Goal: Transaction & Acquisition: Purchase product/service

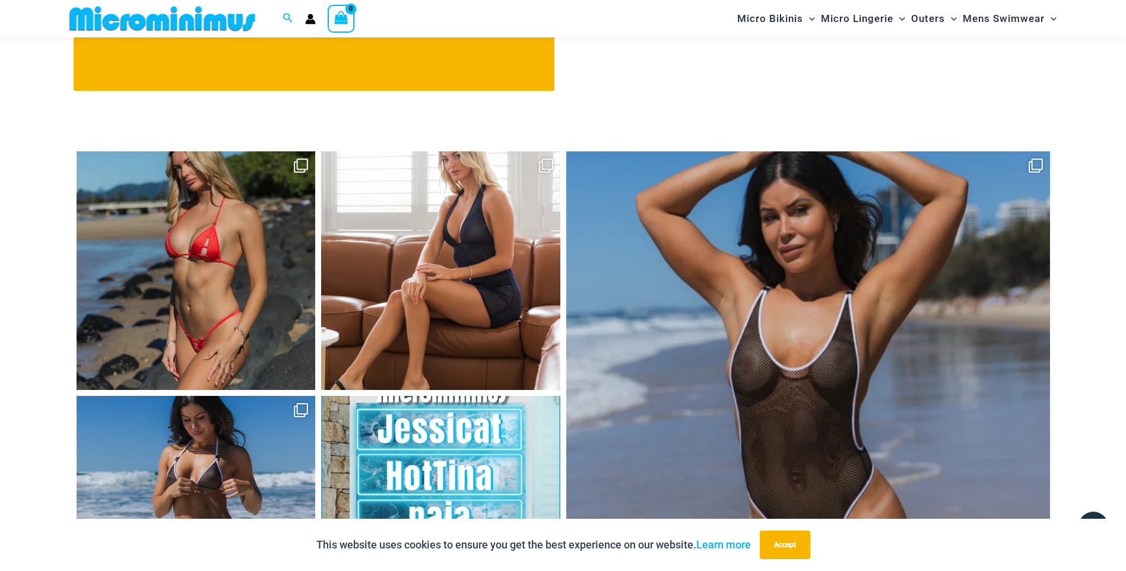
scroll to position [4964, 0]
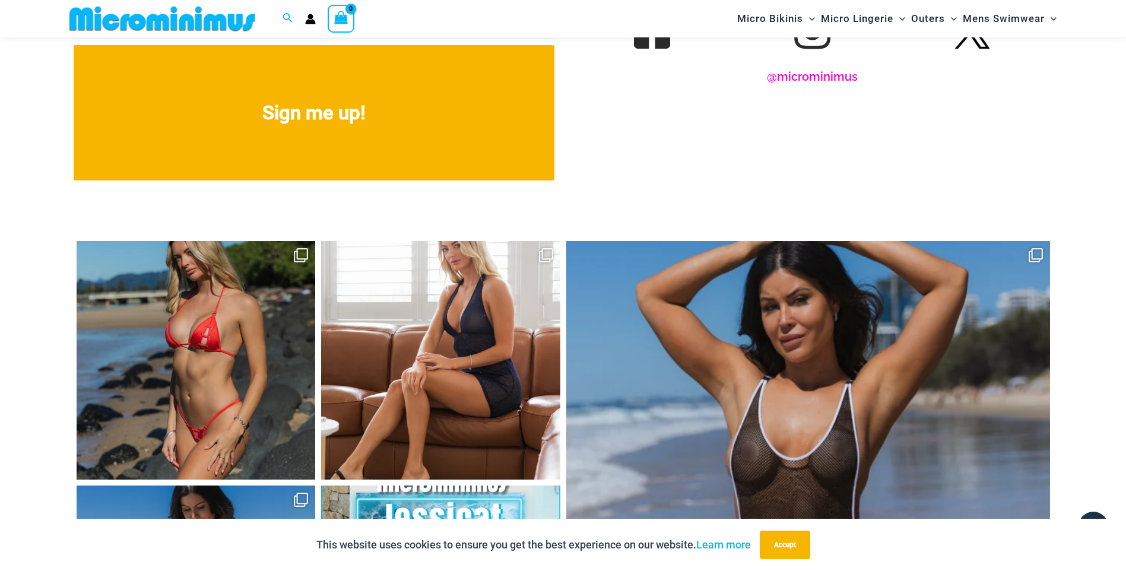
click at [817, 69] on link "@microminimus" at bounding box center [812, 76] width 91 height 14
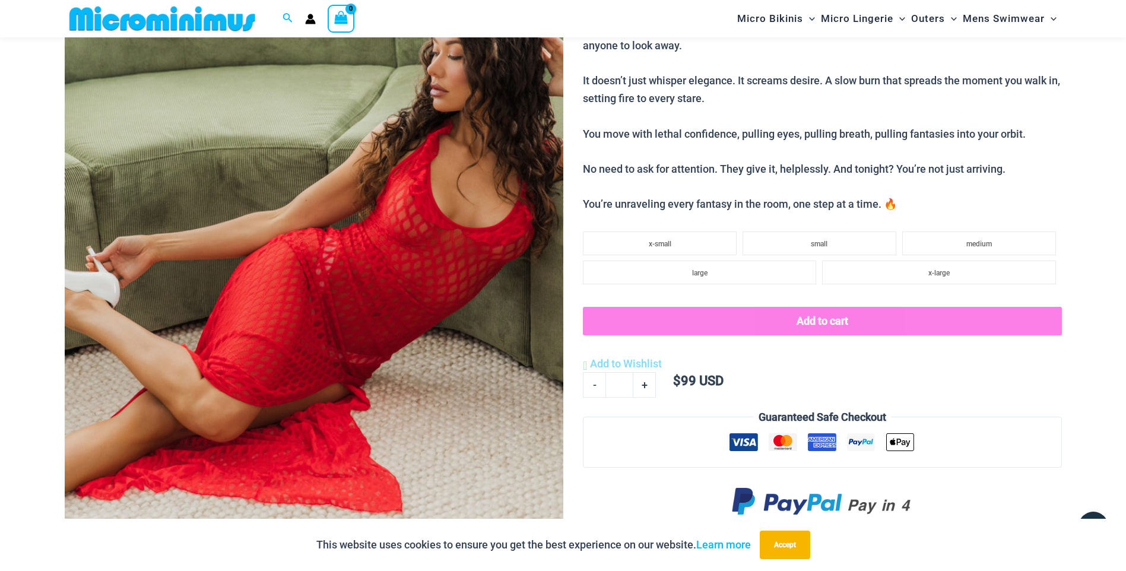
scroll to position [285, 0]
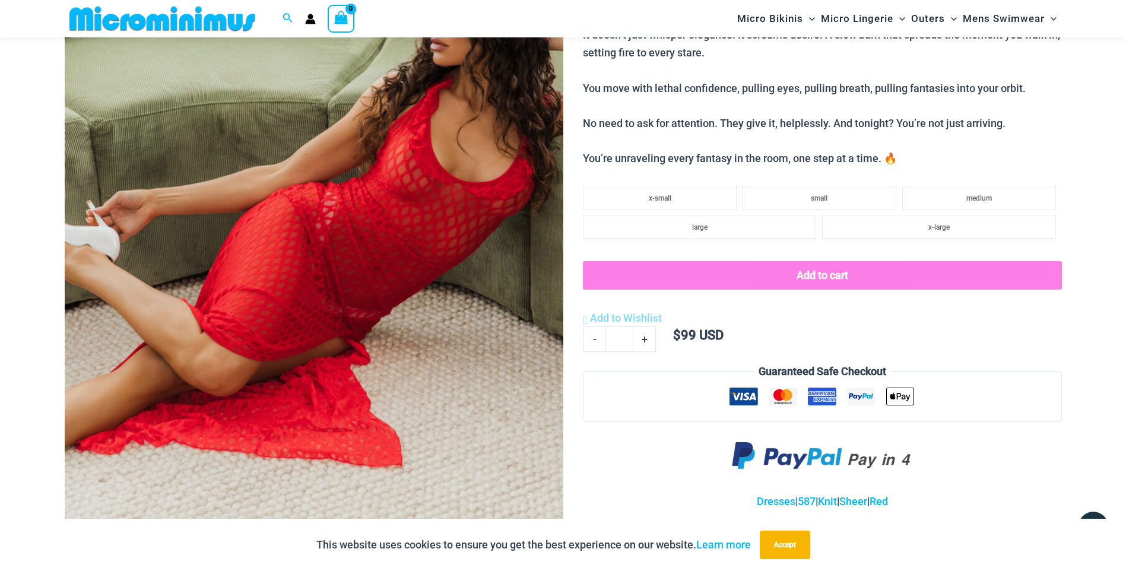
click at [275, 275] on img at bounding box center [314, 197] width 498 height 748
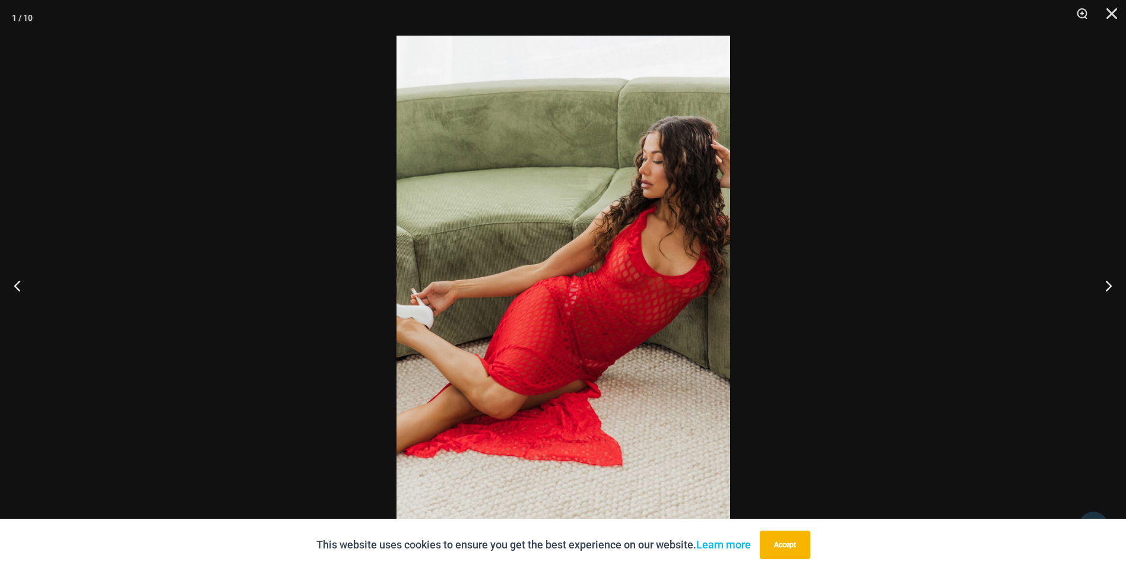
click at [552, 280] on img at bounding box center [563, 286] width 334 height 500
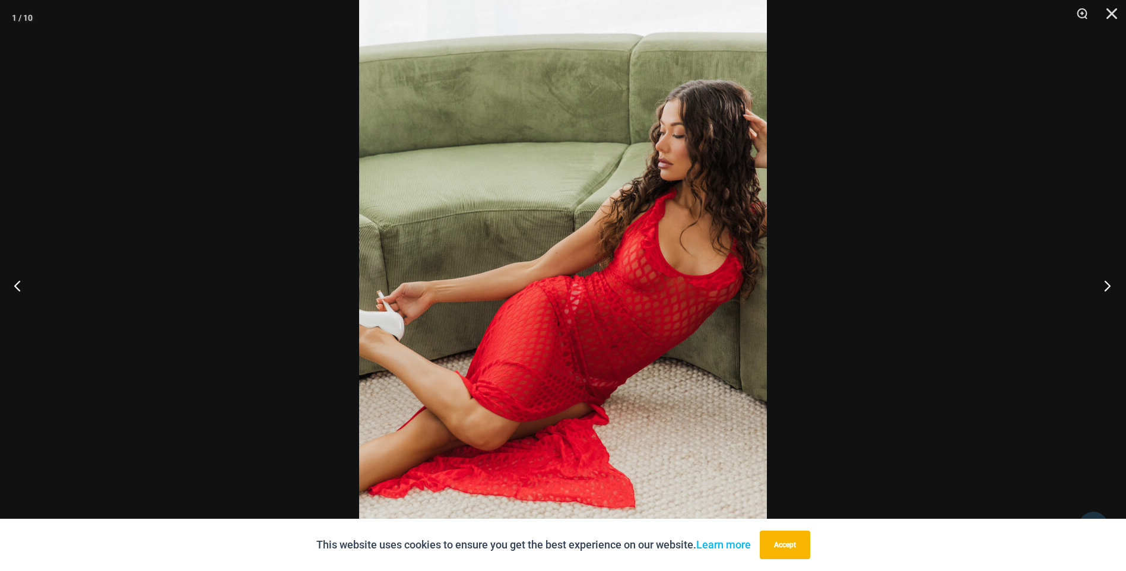
click at [1104, 287] on button "Next" at bounding box center [1103, 285] width 45 height 59
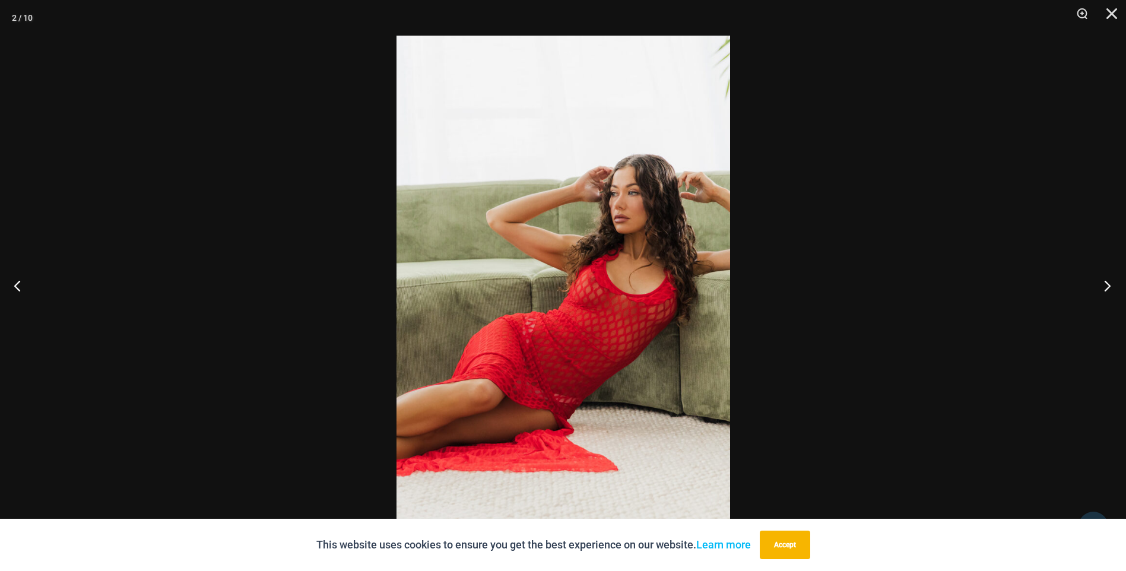
click at [1104, 287] on button "Next" at bounding box center [1103, 285] width 45 height 59
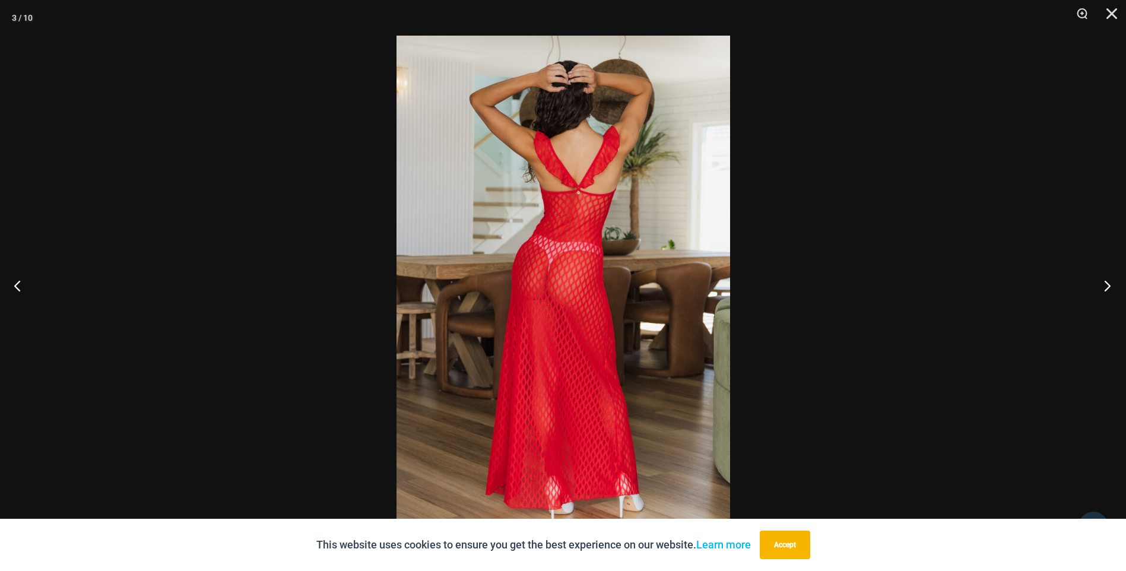
click at [1104, 287] on button "Next" at bounding box center [1103, 285] width 45 height 59
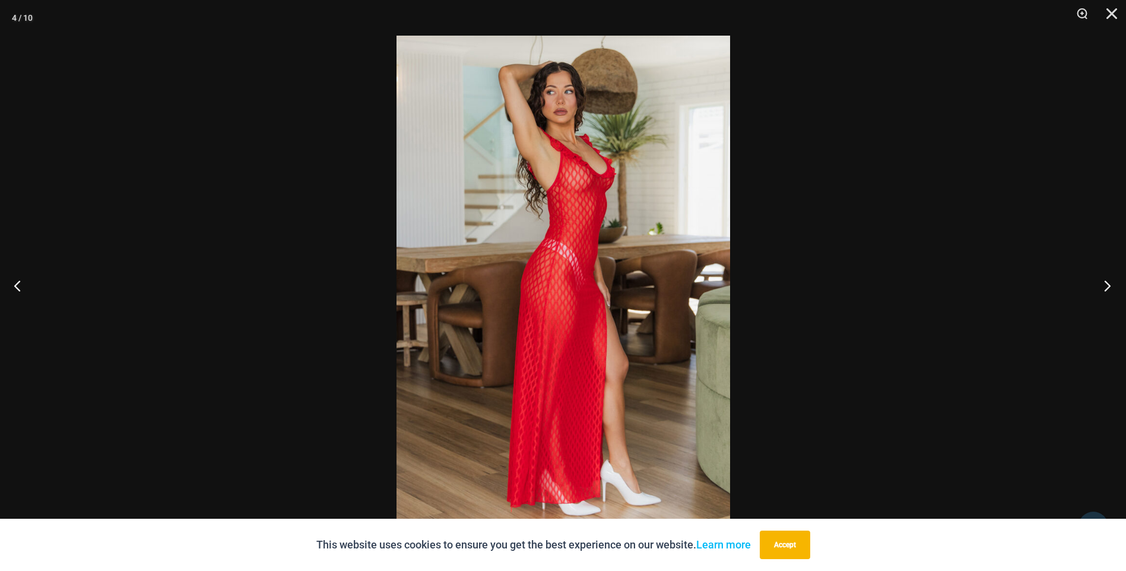
click at [1104, 287] on button "Next" at bounding box center [1103, 285] width 45 height 59
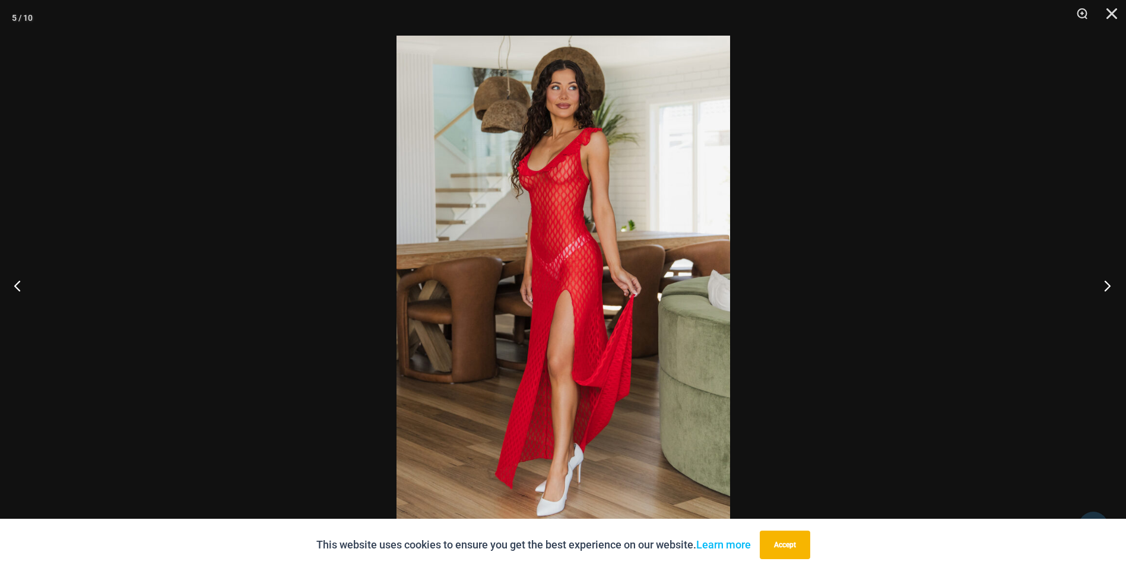
click at [1104, 287] on button "Next" at bounding box center [1103, 285] width 45 height 59
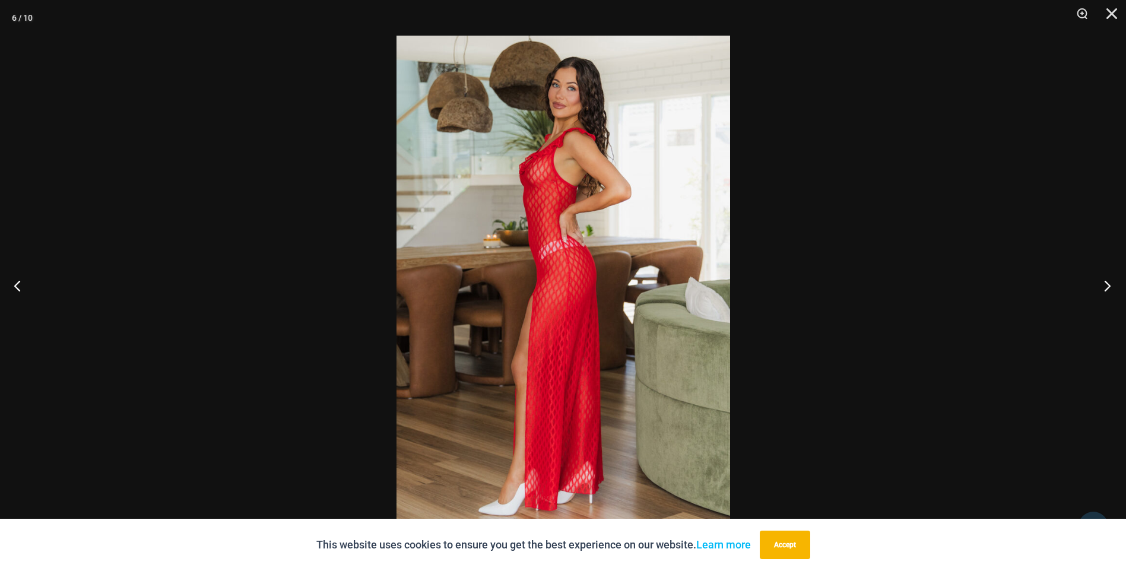
click at [1104, 287] on button "Next" at bounding box center [1103, 285] width 45 height 59
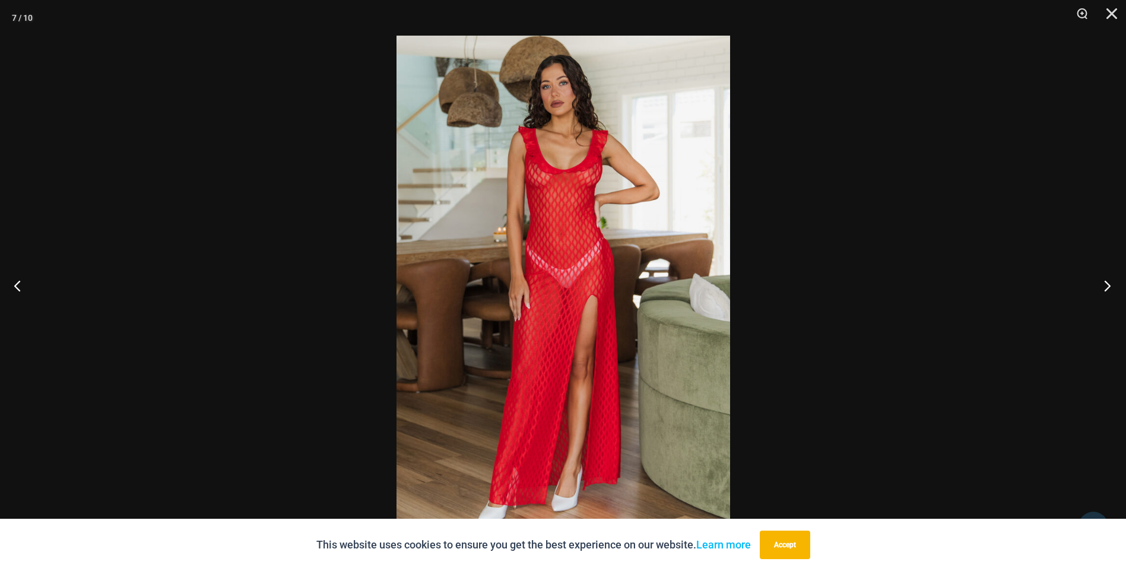
click at [1104, 287] on button "Next" at bounding box center [1103, 285] width 45 height 59
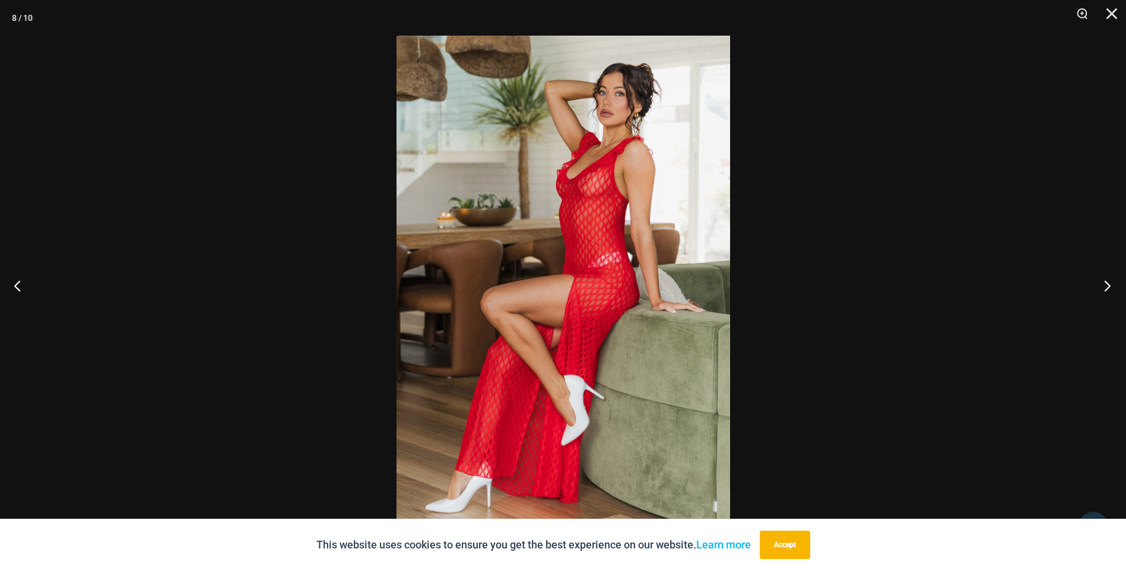
click at [1104, 287] on button "Next" at bounding box center [1103, 285] width 45 height 59
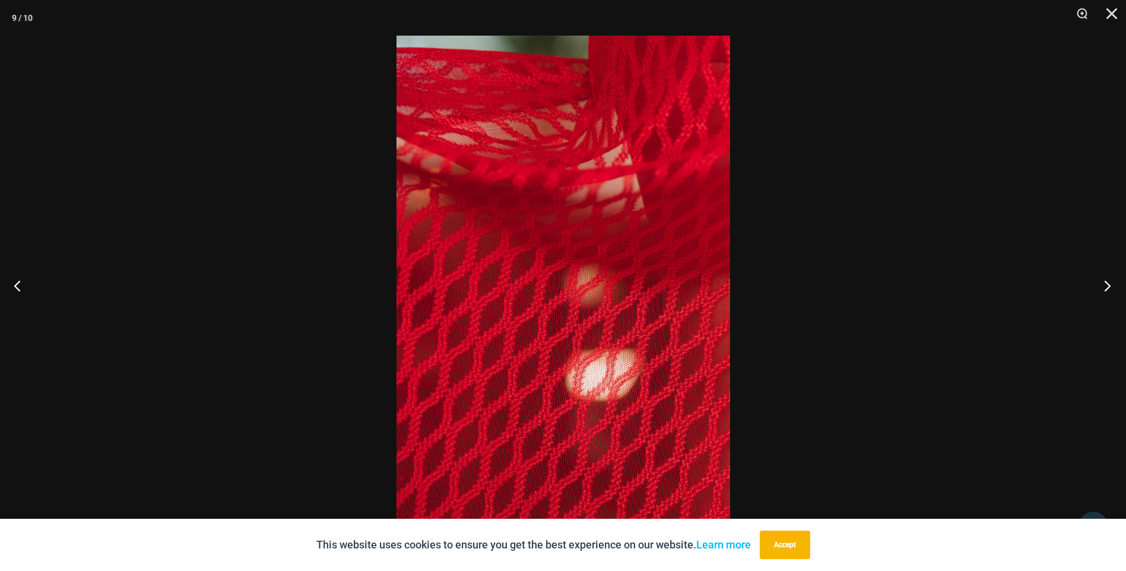
click at [1104, 287] on button "Next" at bounding box center [1103, 285] width 45 height 59
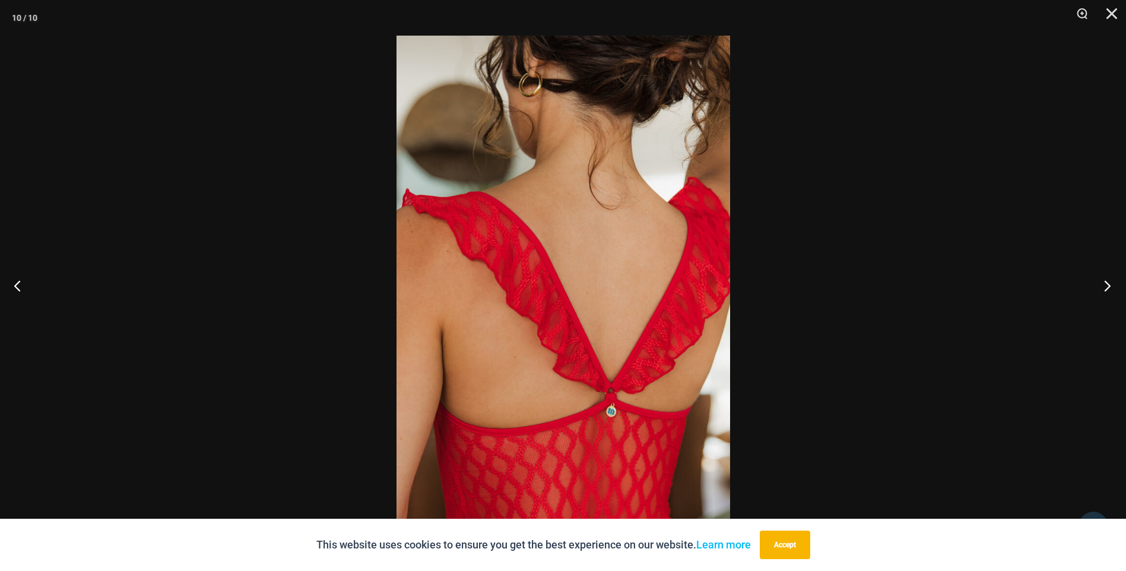
click at [1104, 287] on button "Next" at bounding box center [1103, 285] width 45 height 59
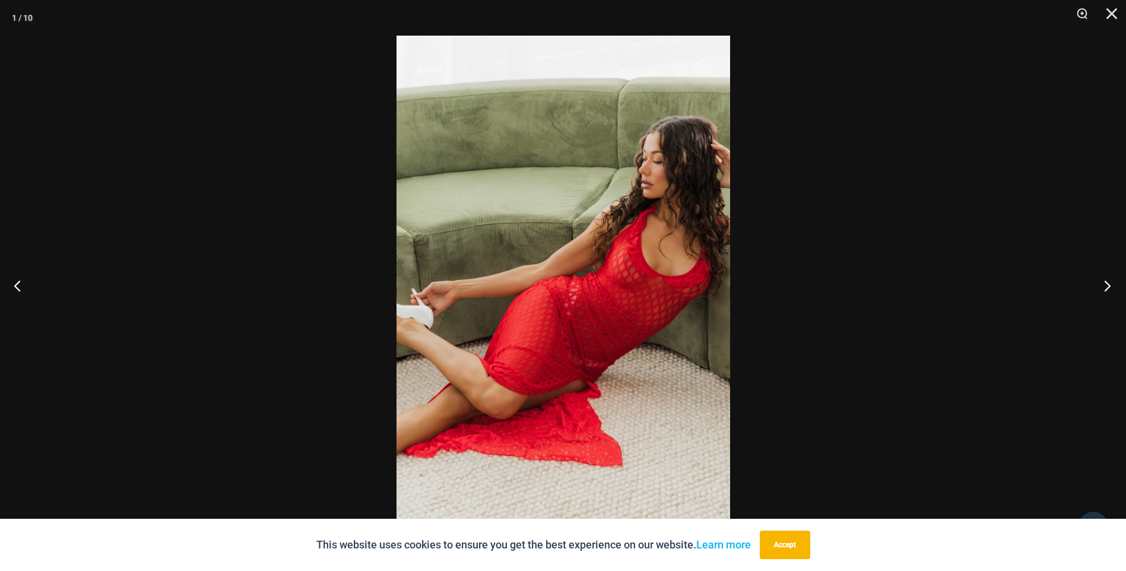
click at [1104, 287] on button "Next" at bounding box center [1103, 285] width 45 height 59
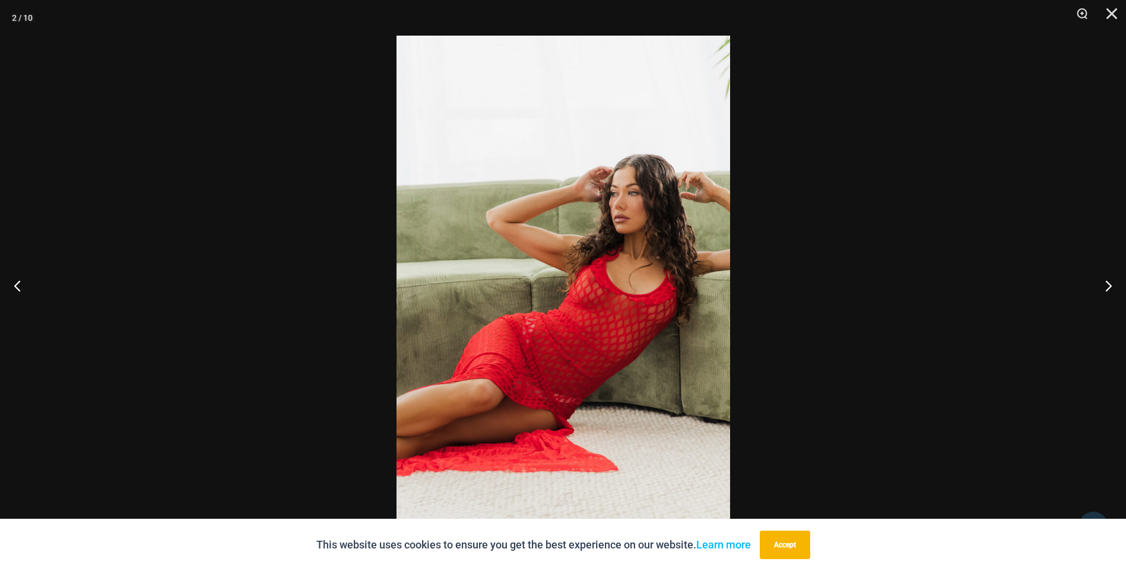
click at [1003, 282] on div at bounding box center [563, 285] width 1126 height 571
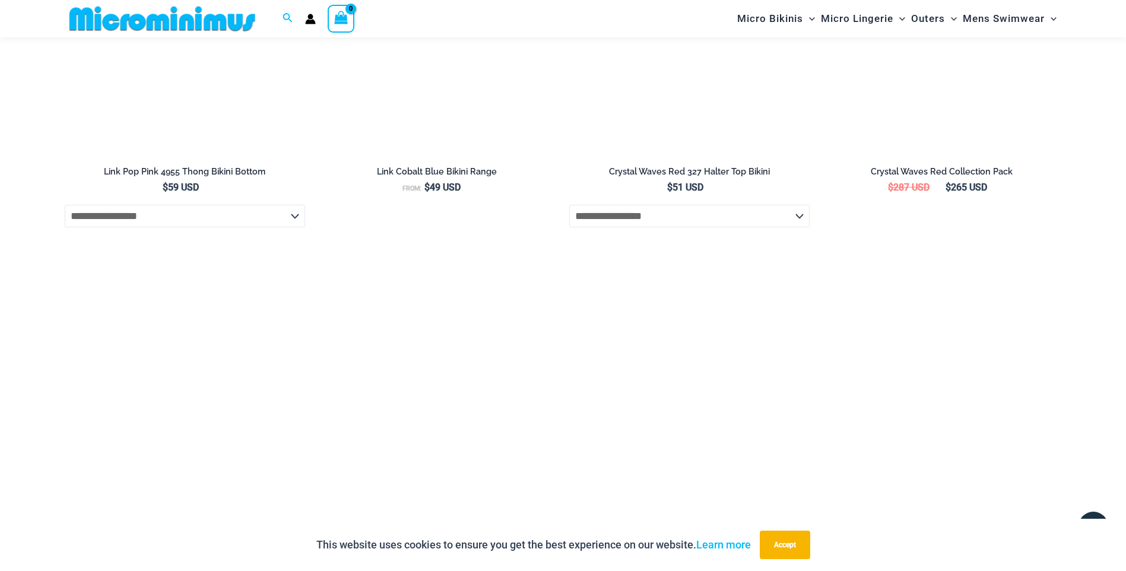
scroll to position [2422, 0]
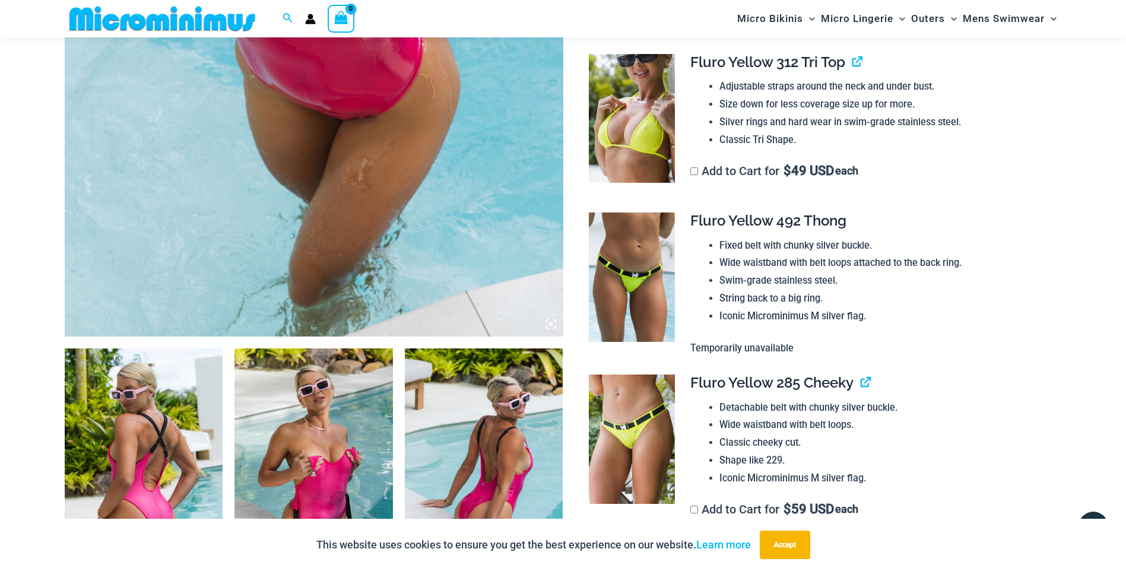
scroll to position [522, 0]
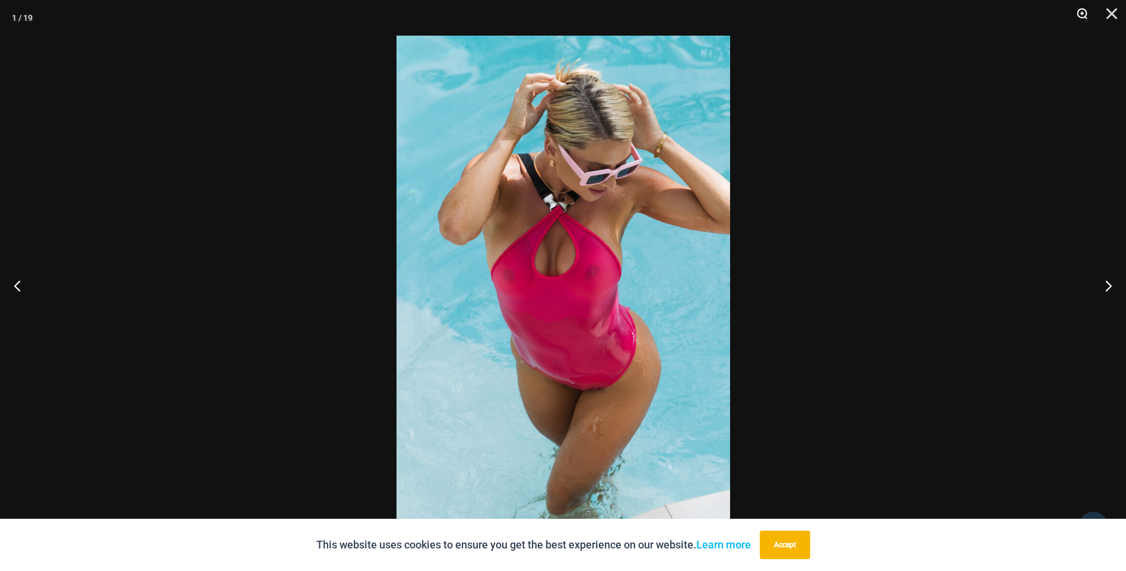
click at [1087, 17] on button "Zoom" at bounding box center [1078, 18] width 30 height 36
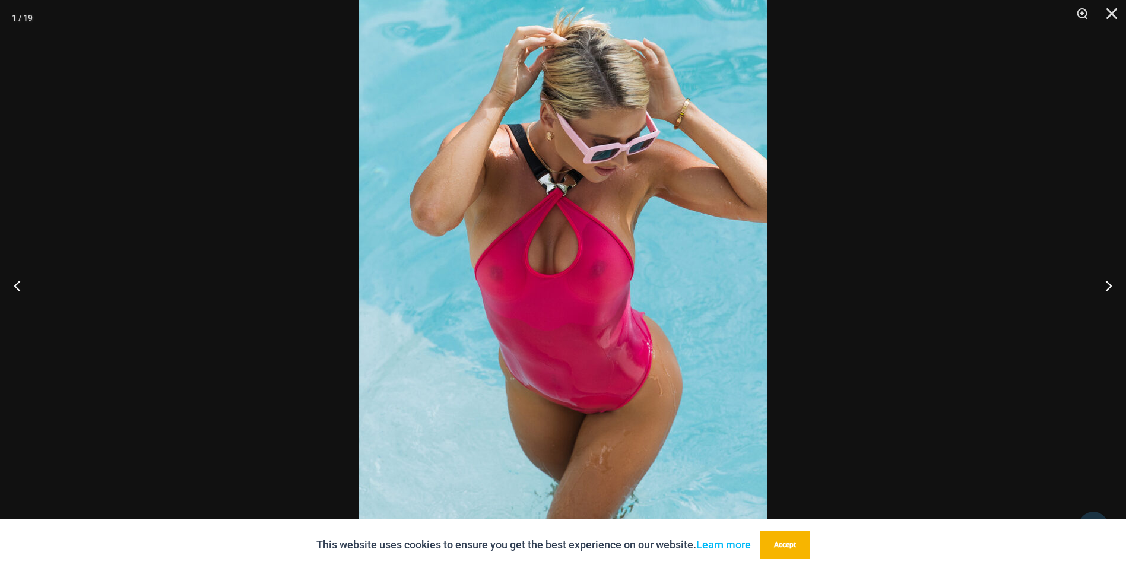
click at [695, 290] on img at bounding box center [563, 285] width 408 height 611
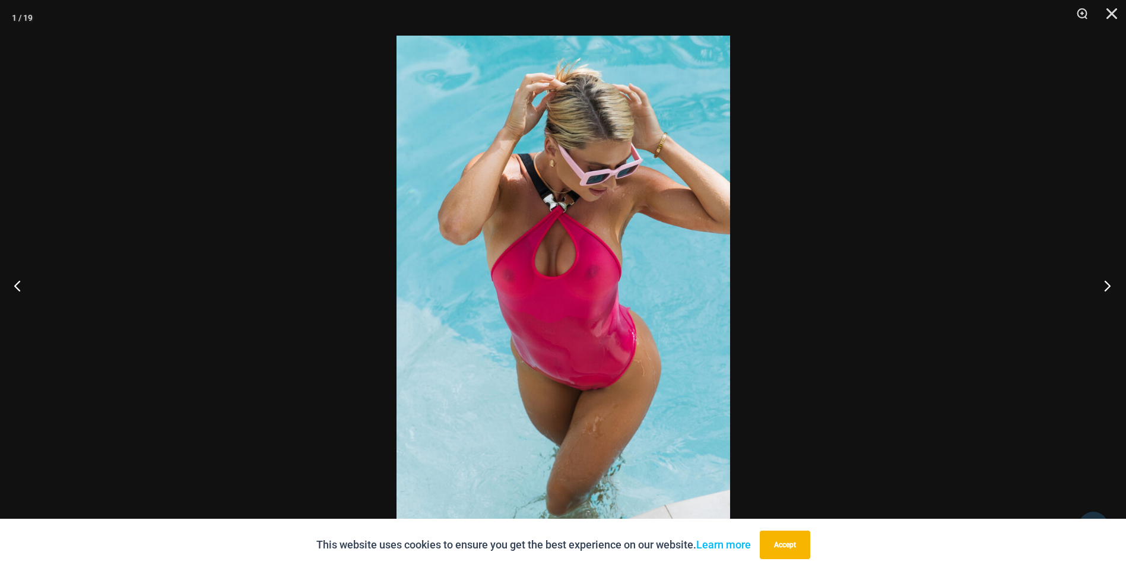
click at [1113, 290] on button "Next" at bounding box center [1103, 285] width 45 height 59
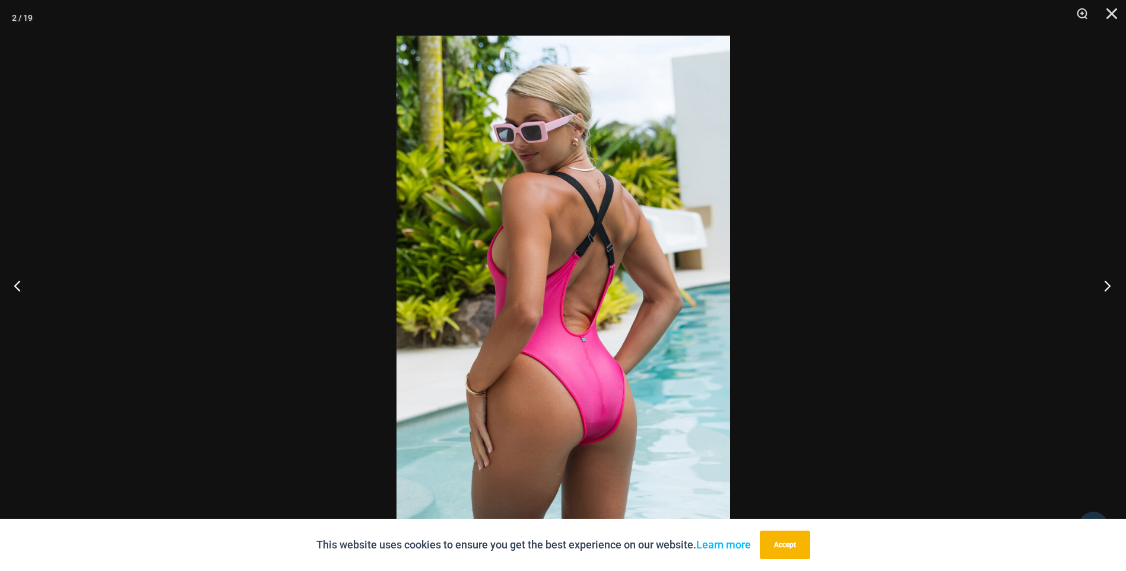
click at [1113, 290] on button "Next" at bounding box center [1103, 285] width 45 height 59
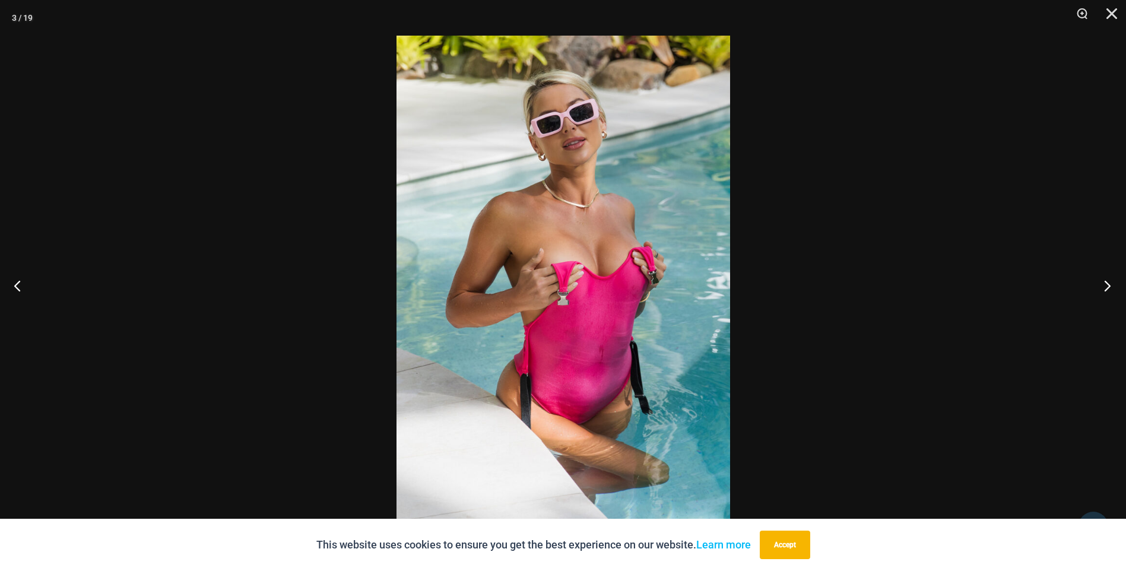
click at [1113, 290] on button "Next" at bounding box center [1103, 285] width 45 height 59
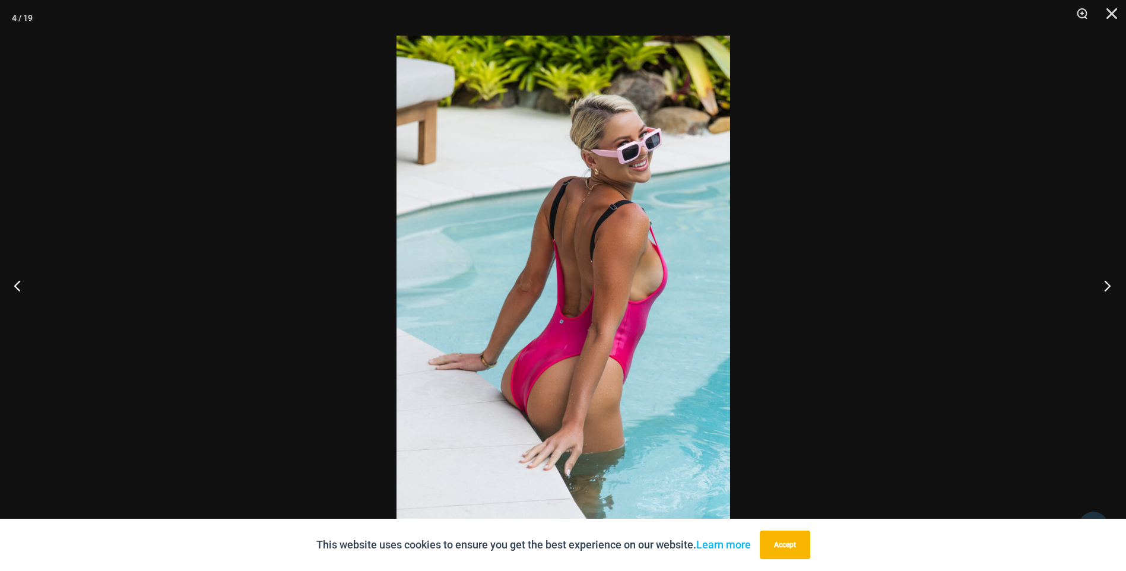
click at [1113, 290] on button "Next" at bounding box center [1103, 285] width 45 height 59
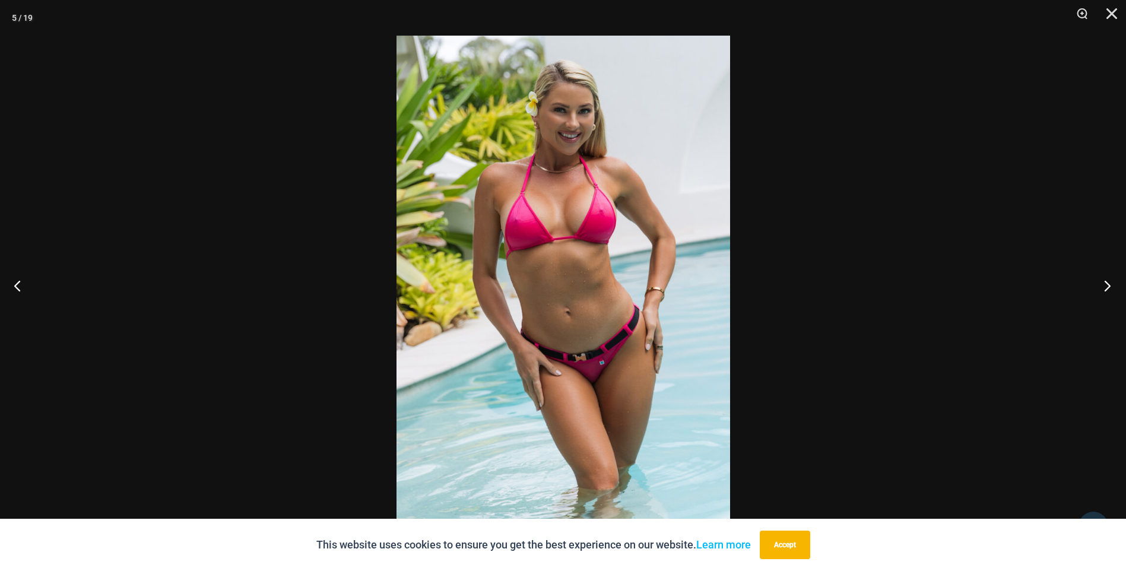
click at [1112, 290] on button "Next" at bounding box center [1103, 285] width 45 height 59
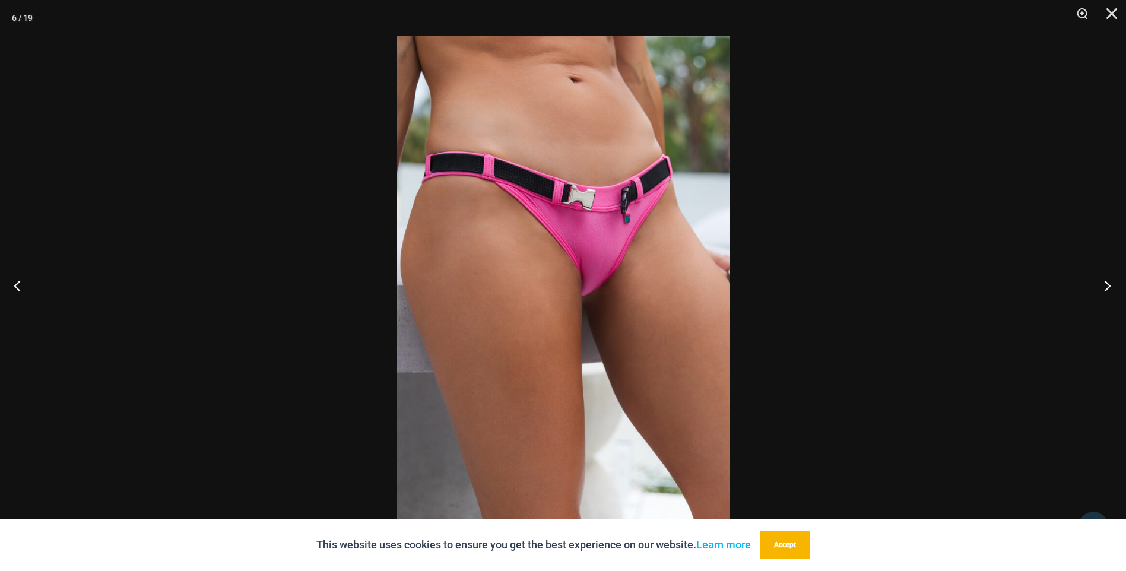
click at [1112, 290] on button "Next" at bounding box center [1103, 285] width 45 height 59
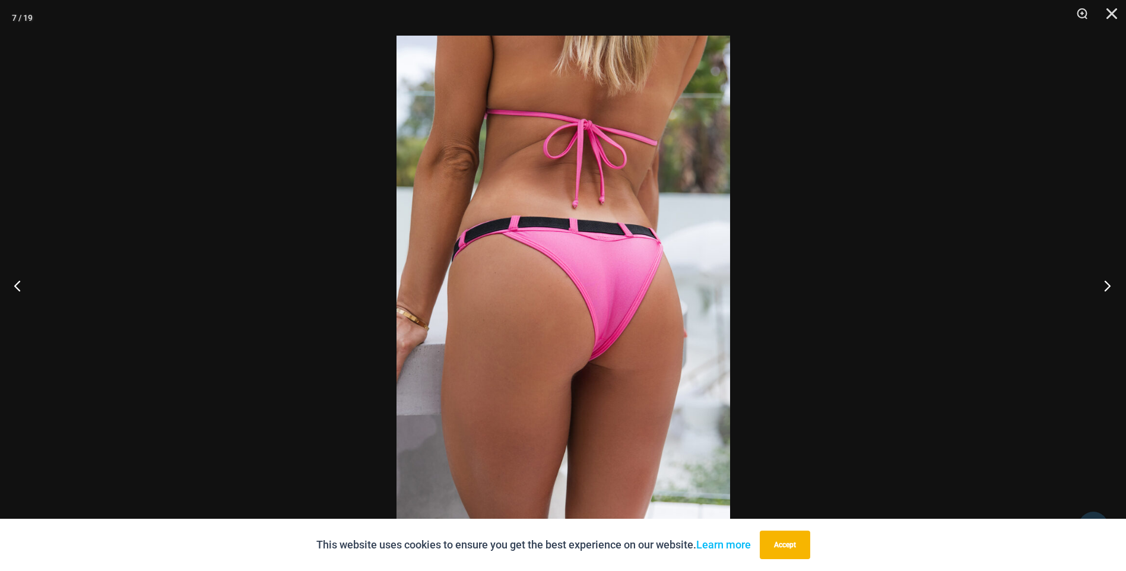
click at [1112, 290] on button "Next" at bounding box center [1103, 285] width 45 height 59
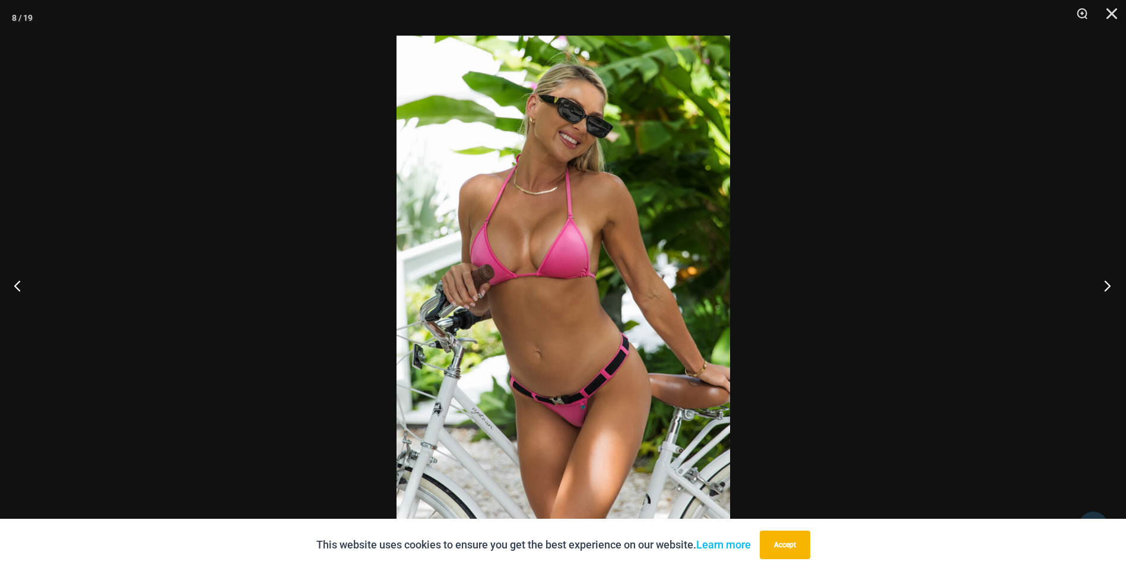
click at [1111, 290] on button "Next" at bounding box center [1103, 285] width 45 height 59
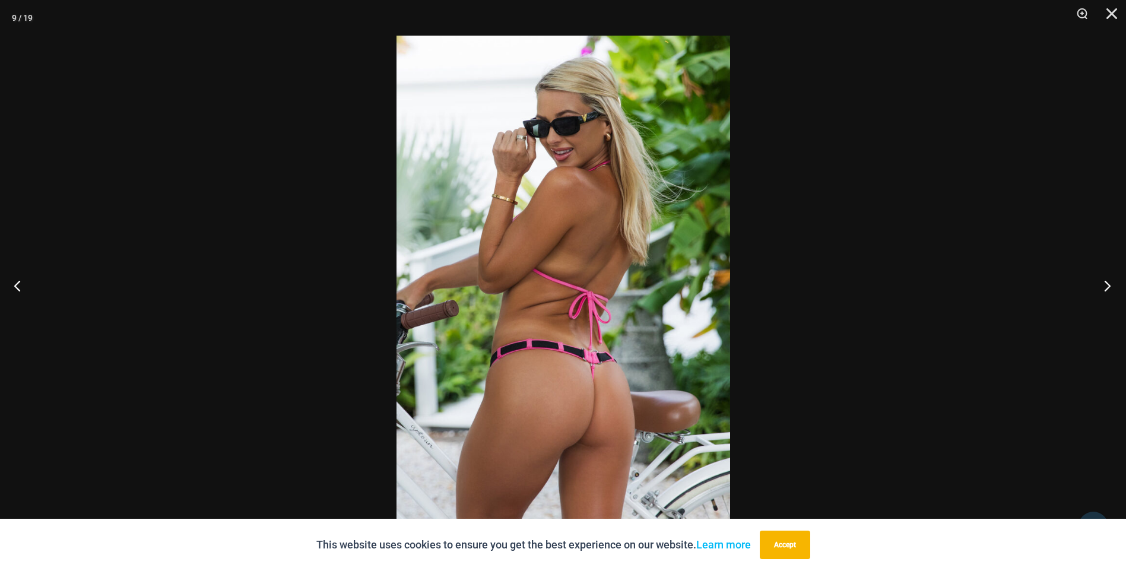
click at [1111, 290] on button "Next" at bounding box center [1103, 285] width 45 height 59
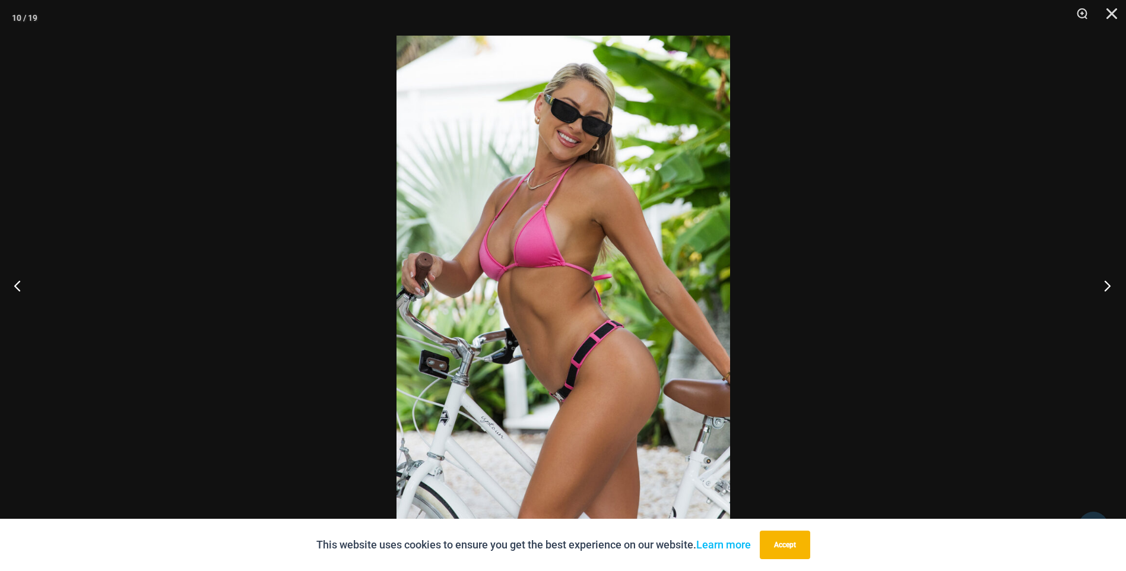
click at [1111, 290] on button "Next" at bounding box center [1103, 285] width 45 height 59
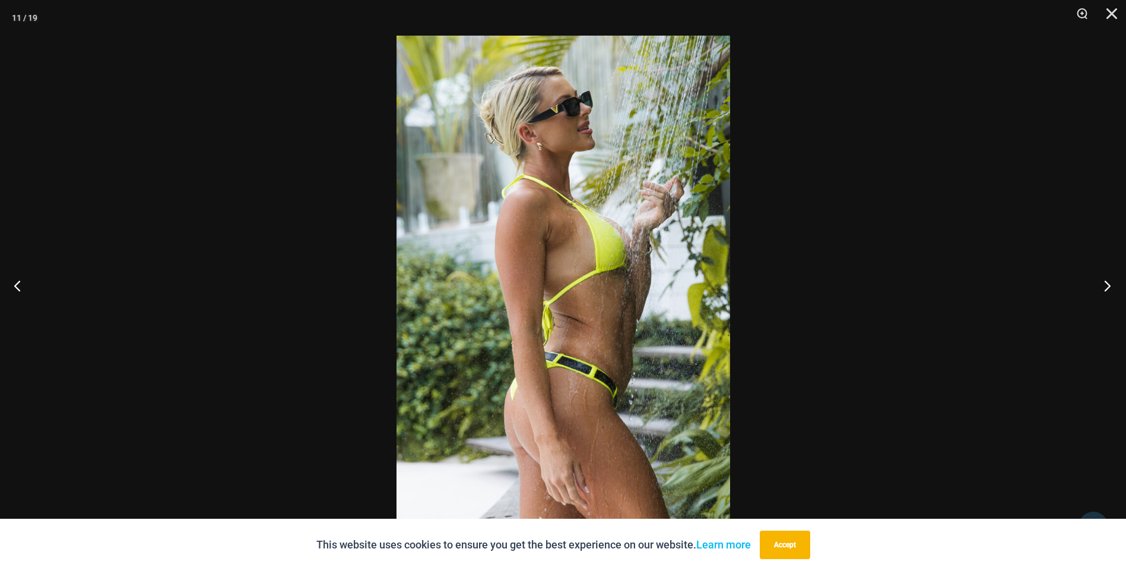
click at [1111, 290] on button "Next" at bounding box center [1103, 285] width 45 height 59
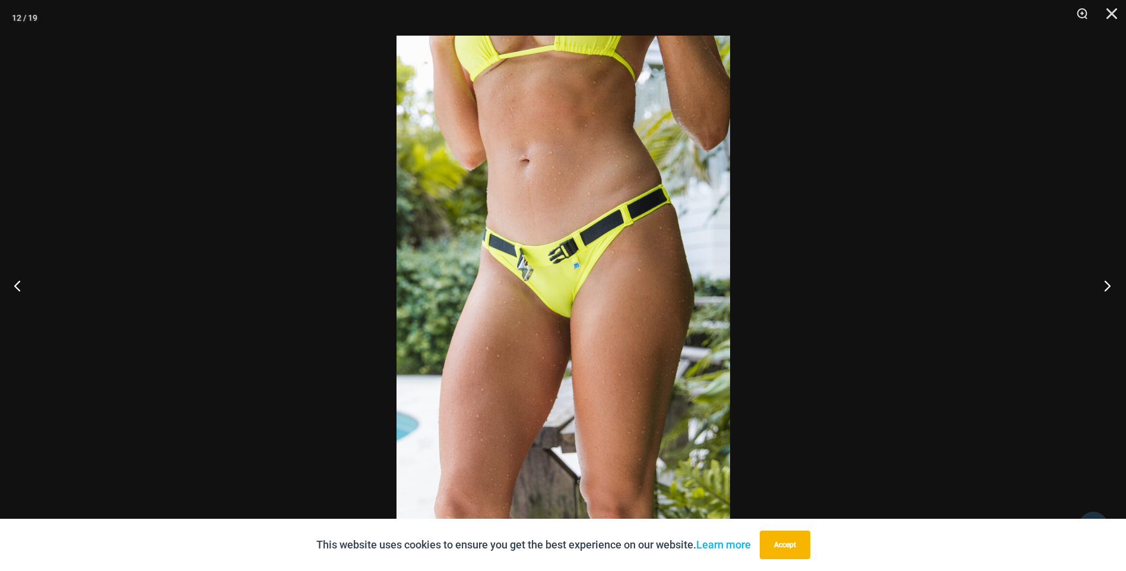
click at [1110, 290] on button "Next" at bounding box center [1103, 285] width 45 height 59
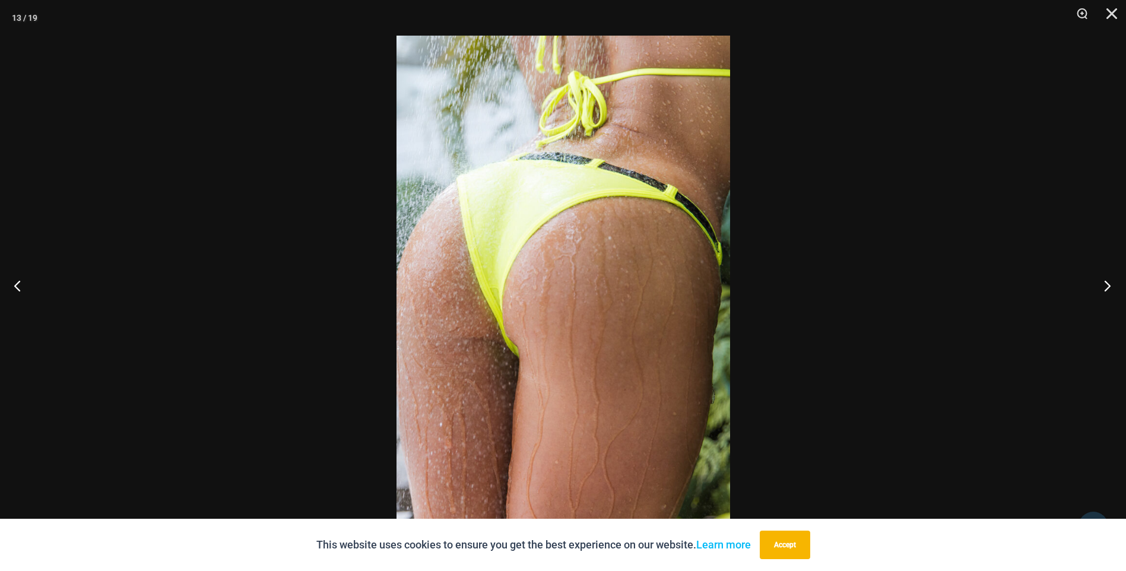
click at [1110, 290] on button "Next" at bounding box center [1103, 285] width 45 height 59
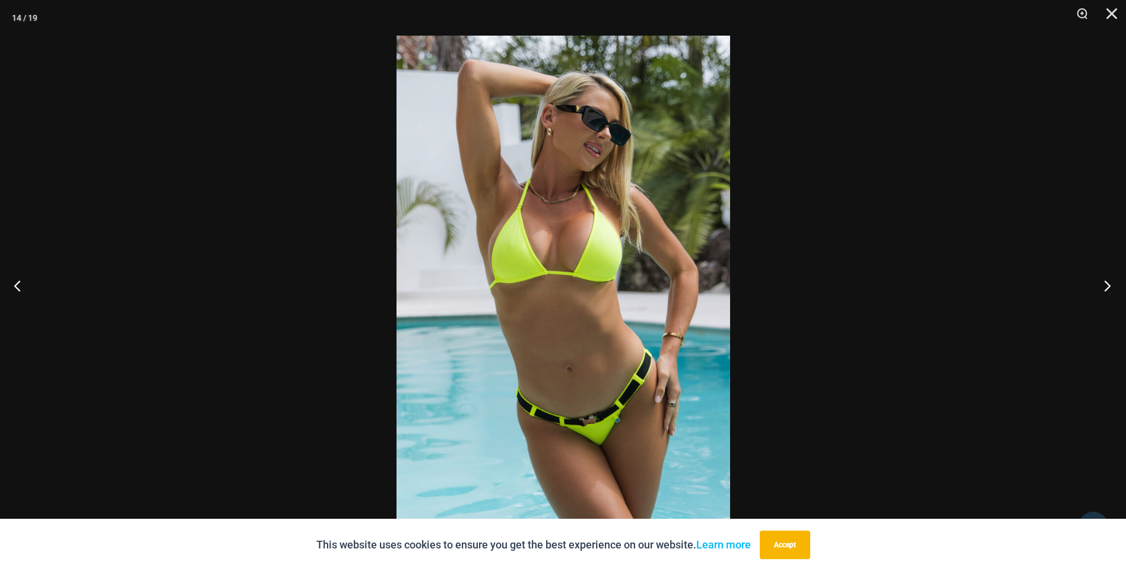
click at [1110, 290] on button "Next" at bounding box center [1103, 285] width 45 height 59
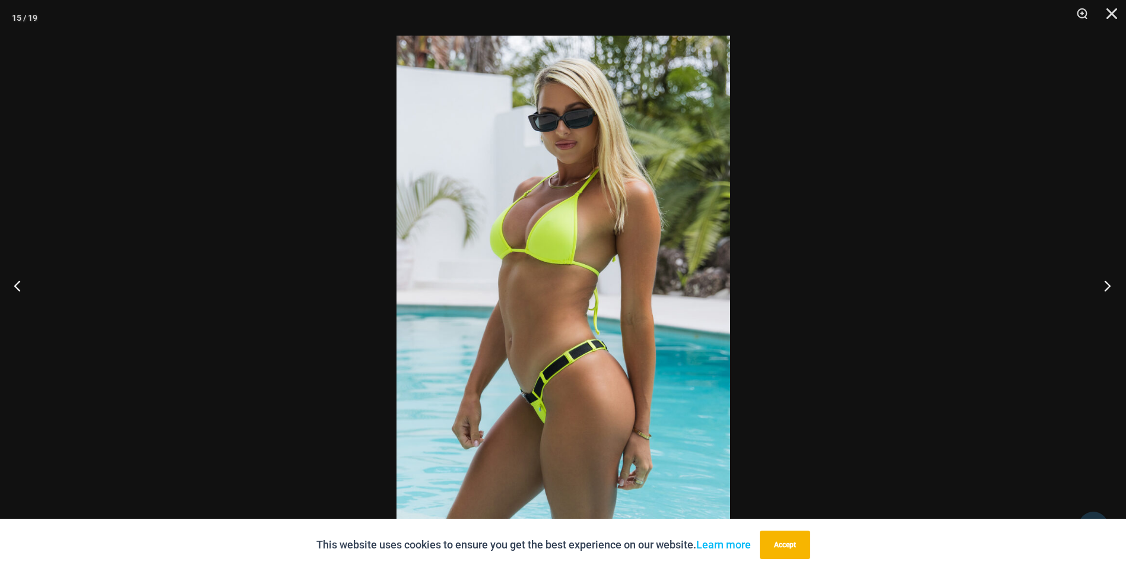
click at [1110, 290] on button "Next" at bounding box center [1103, 285] width 45 height 59
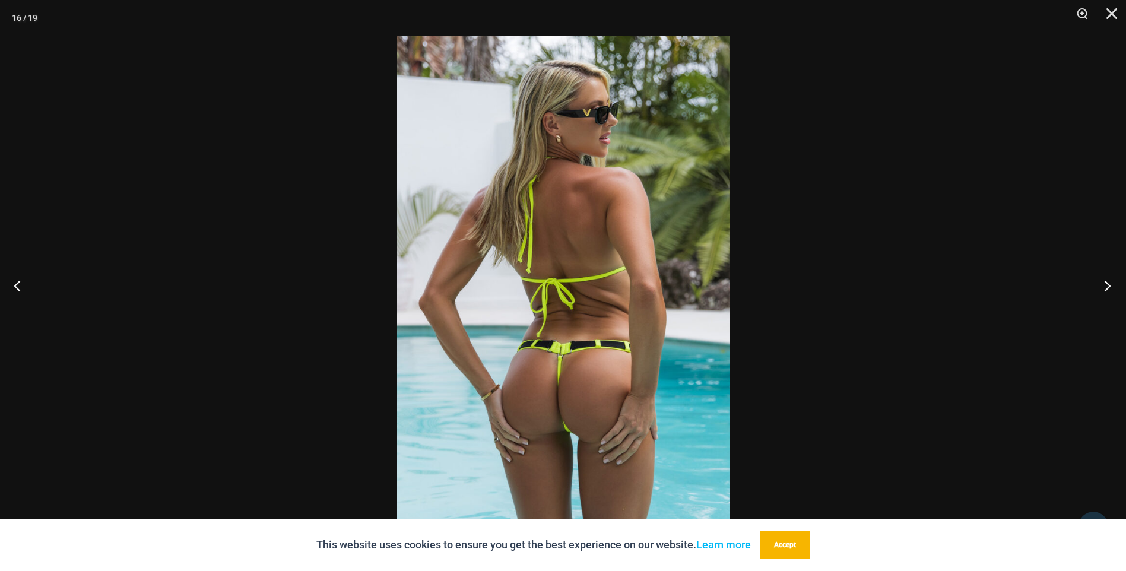
click at [1110, 290] on button "Next" at bounding box center [1103, 285] width 45 height 59
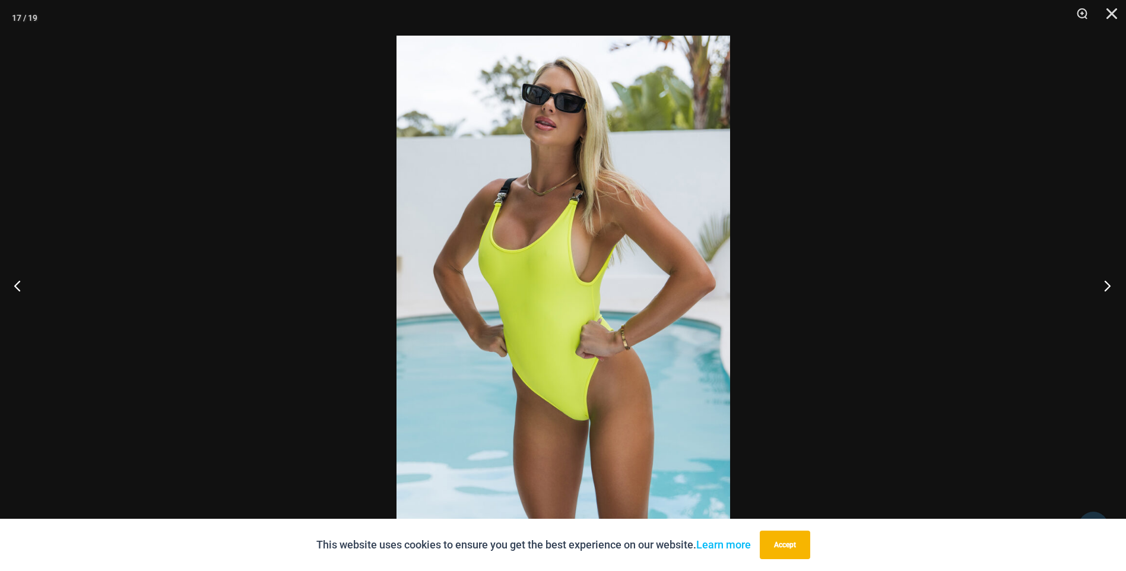
click at [1110, 290] on button "Next" at bounding box center [1103, 285] width 45 height 59
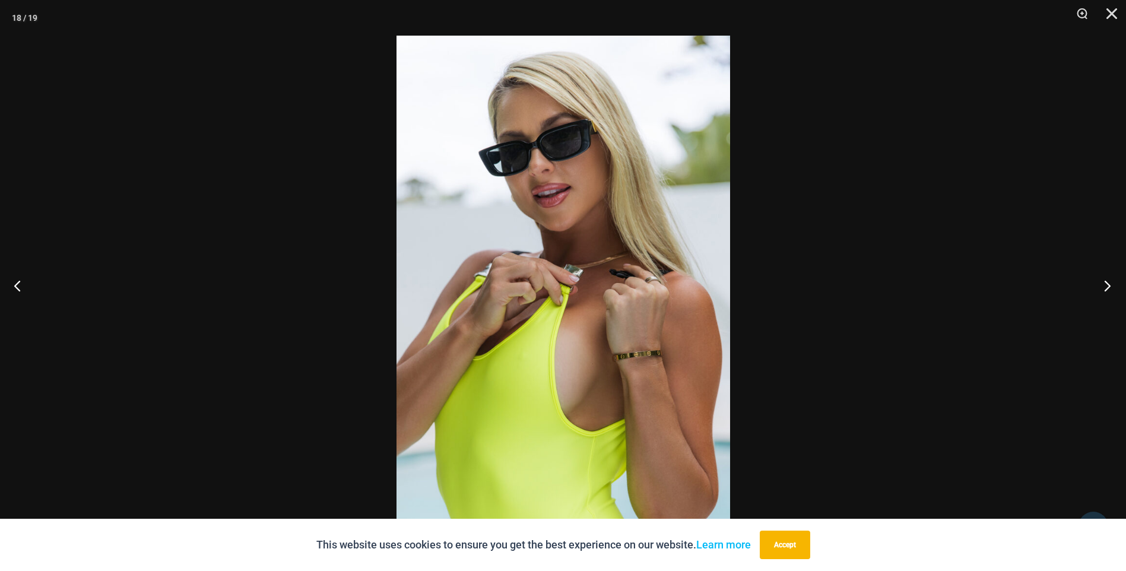
click at [1110, 290] on button "Next" at bounding box center [1103, 285] width 45 height 59
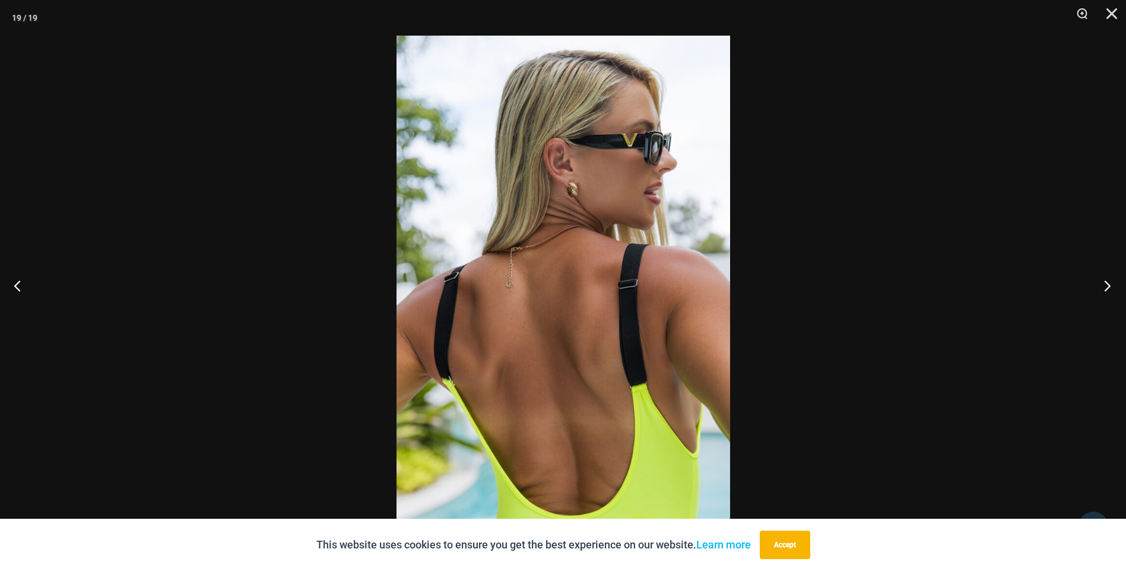
click at [1110, 290] on button "Next" at bounding box center [1103, 285] width 45 height 59
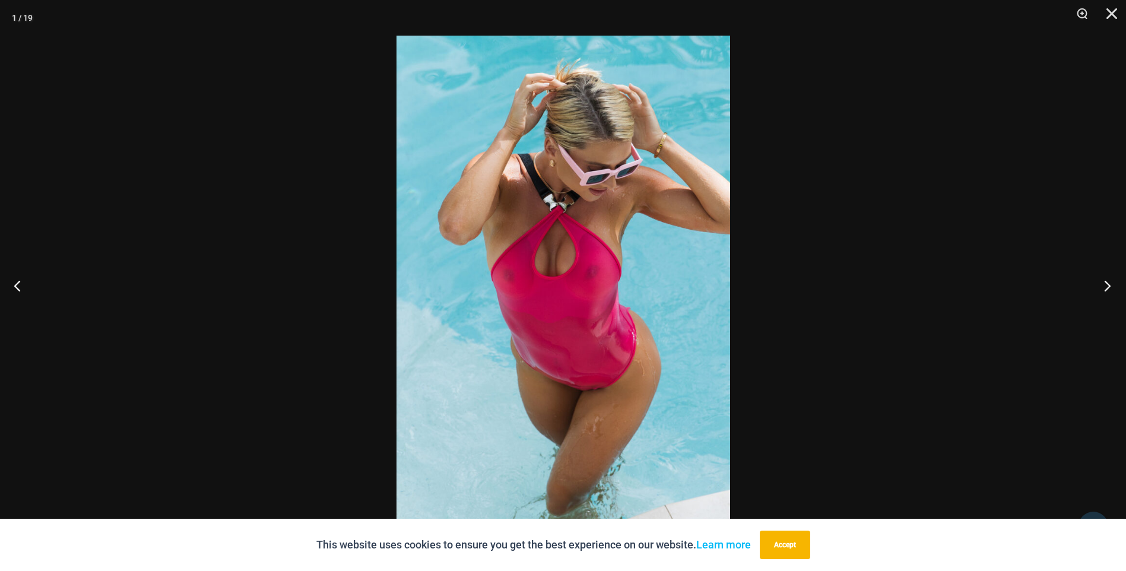
click at [1110, 290] on button "Next" at bounding box center [1103, 285] width 45 height 59
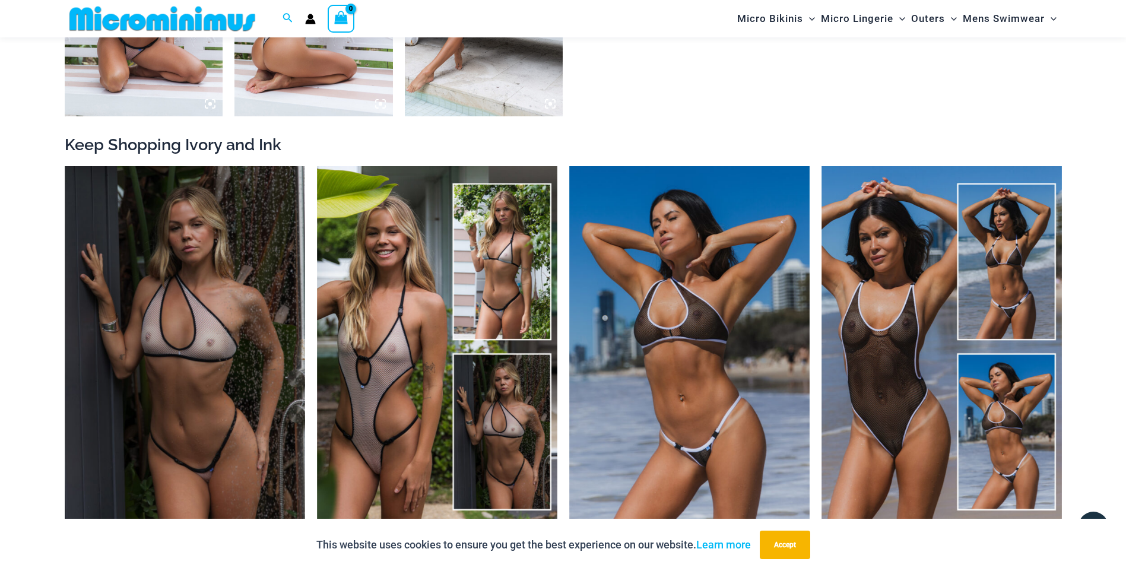
scroll to position [1888, 0]
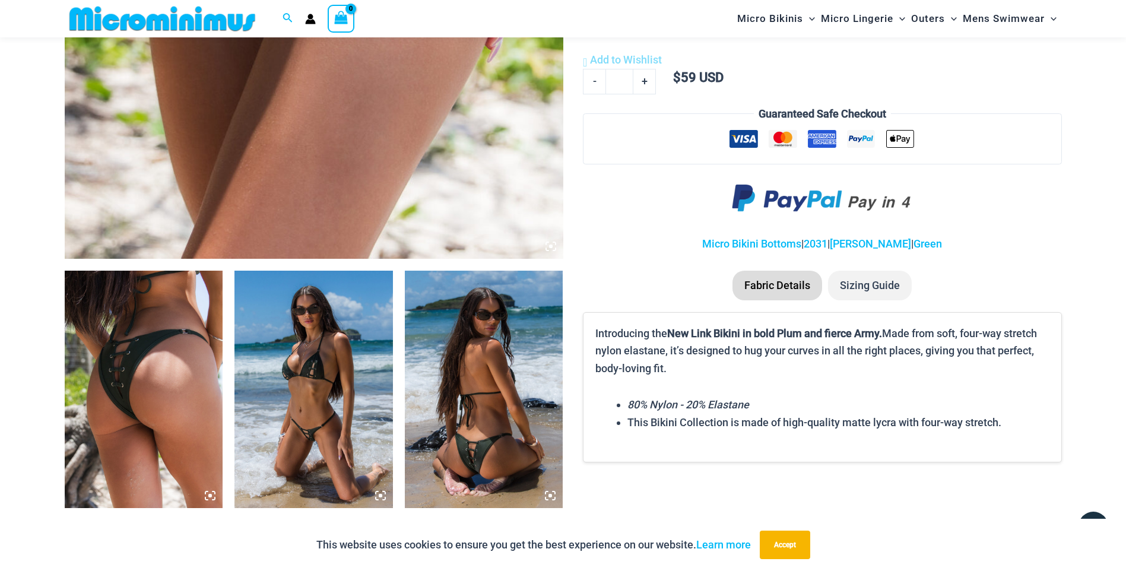
scroll to position [701, 0]
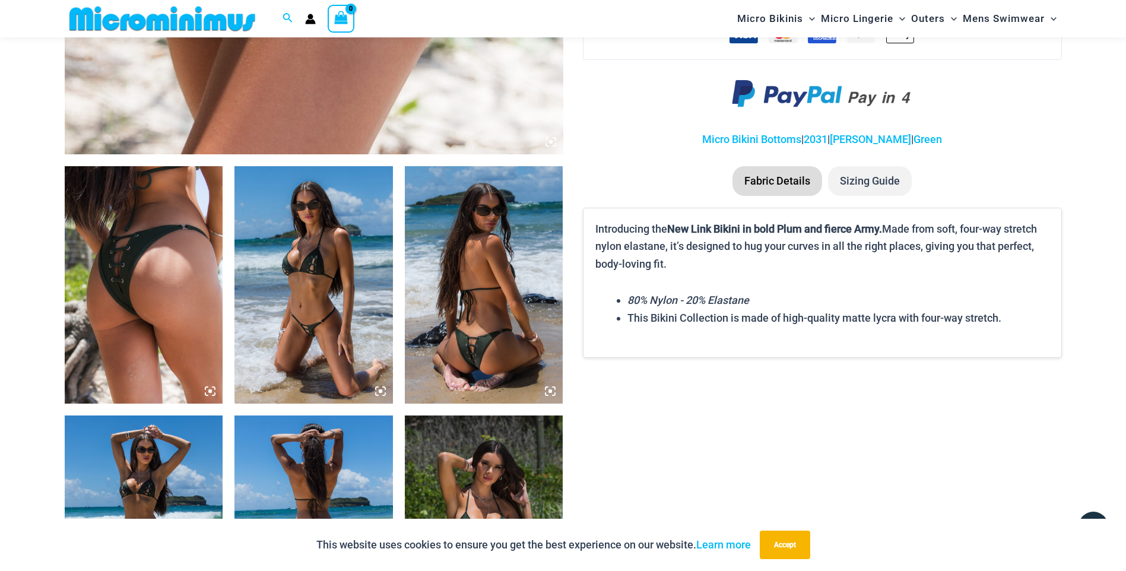
click at [263, 255] on img at bounding box center [313, 284] width 158 height 237
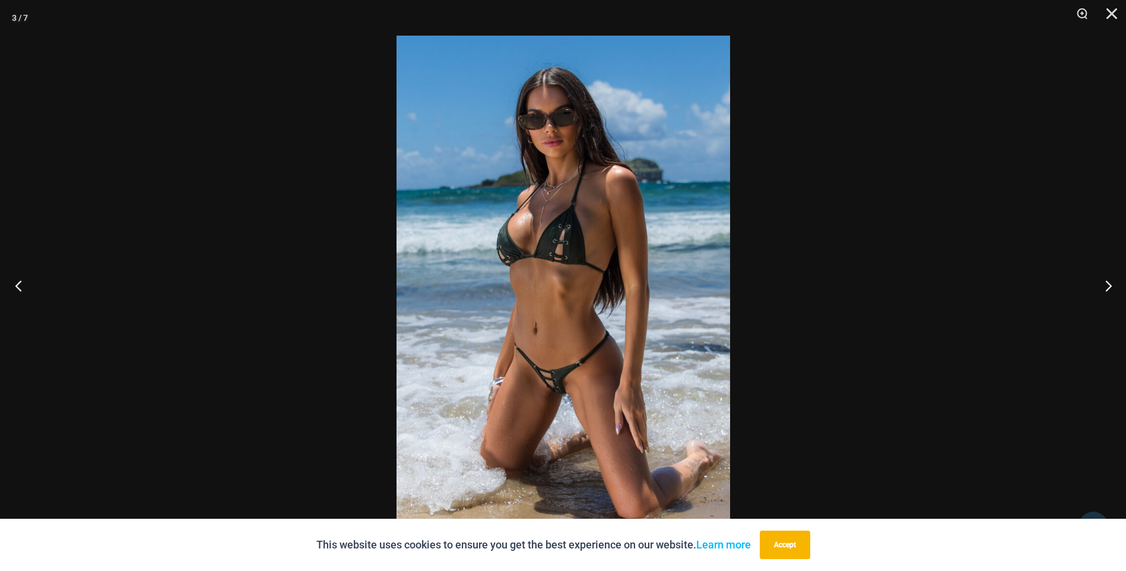
click at [19, 283] on button "Previous" at bounding box center [22, 285] width 45 height 59
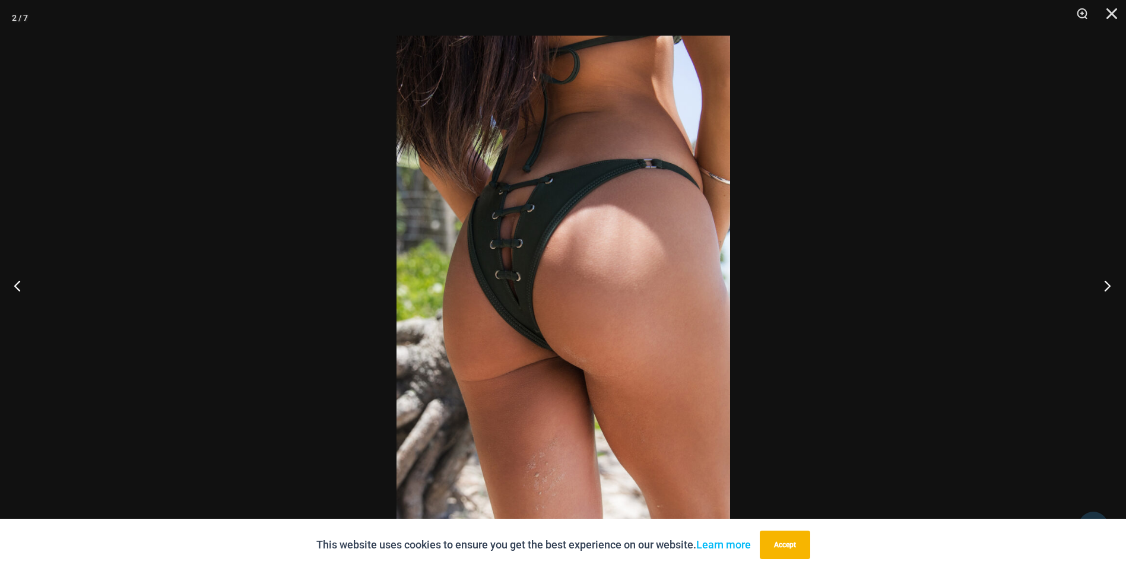
click at [1113, 290] on button "Next" at bounding box center [1103, 285] width 45 height 59
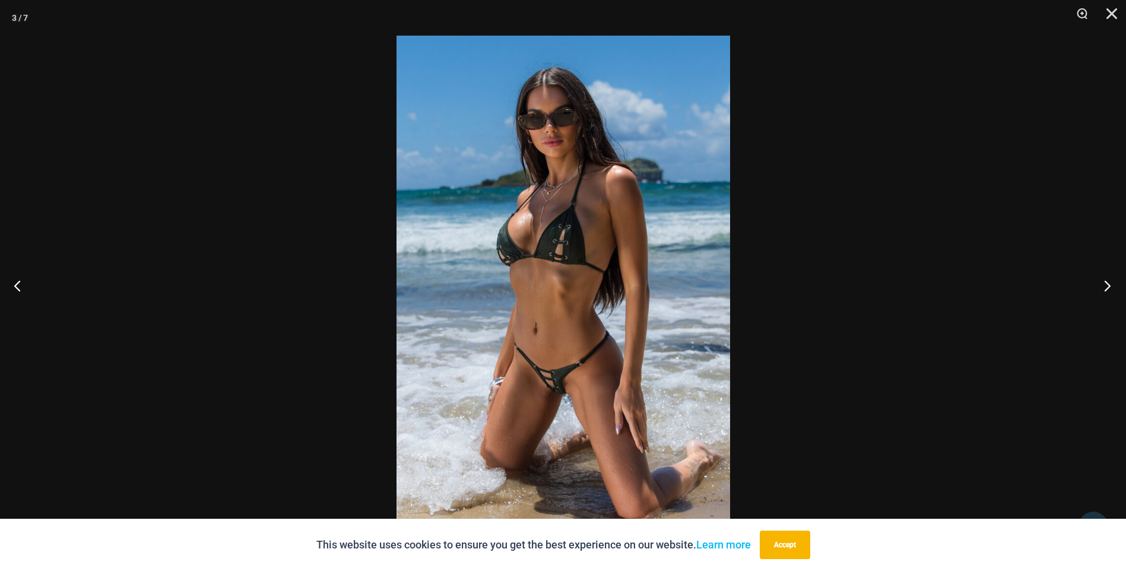
click at [1113, 290] on button "Next" at bounding box center [1103, 285] width 45 height 59
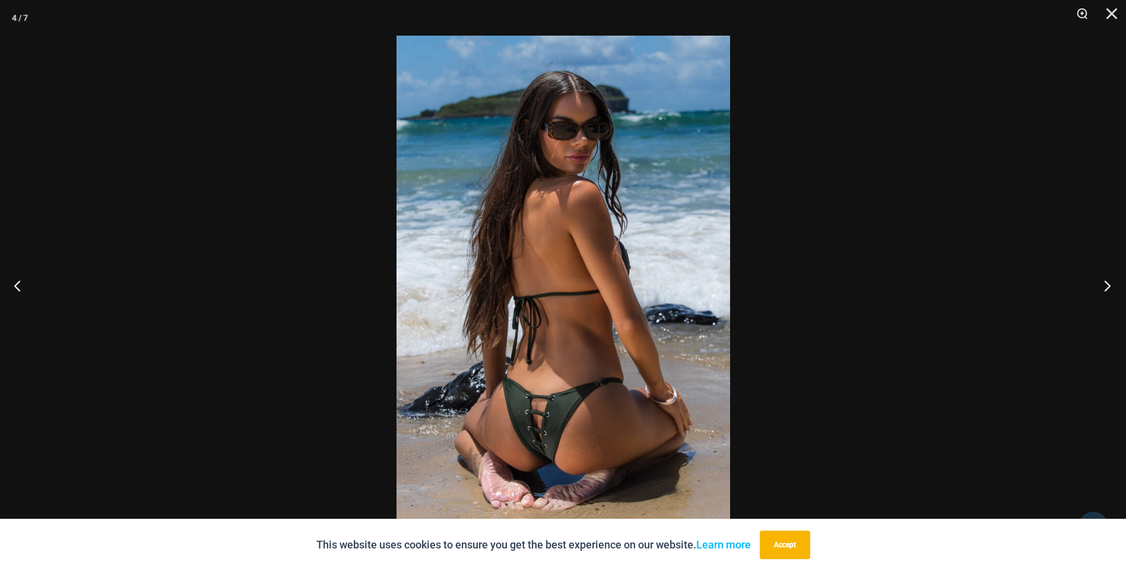
click at [1113, 290] on button "Next" at bounding box center [1103, 285] width 45 height 59
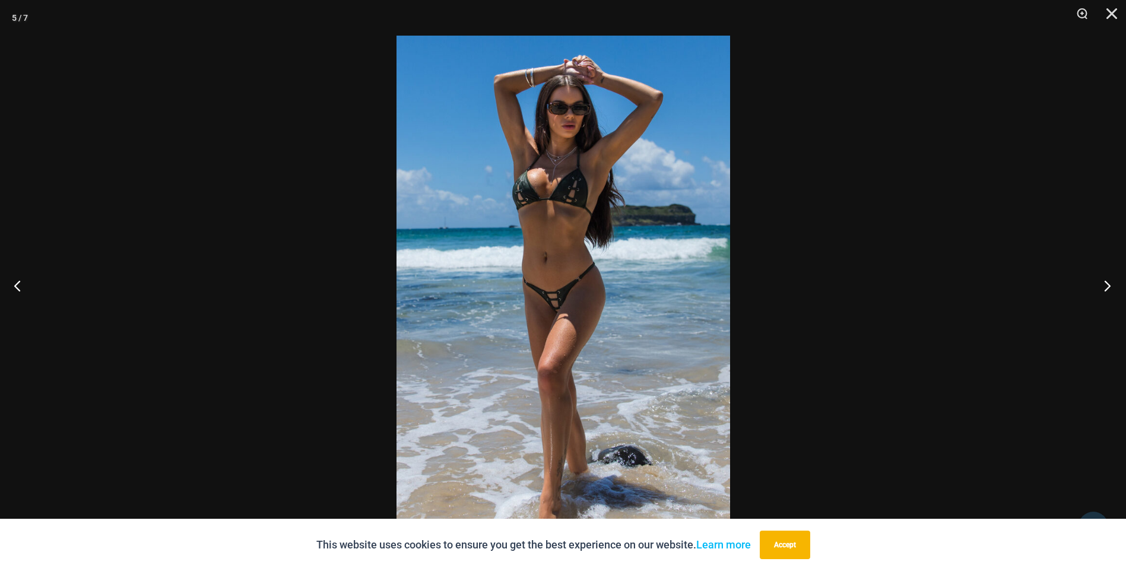
click at [1113, 290] on button "Next" at bounding box center [1103, 285] width 45 height 59
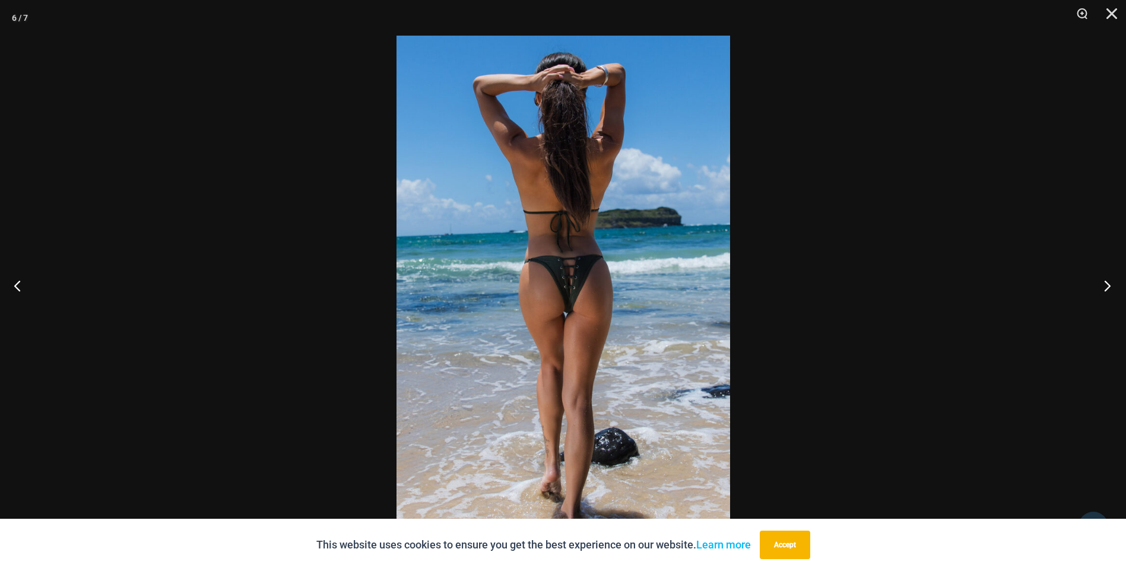
click at [1113, 290] on button "Next" at bounding box center [1103, 285] width 45 height 59
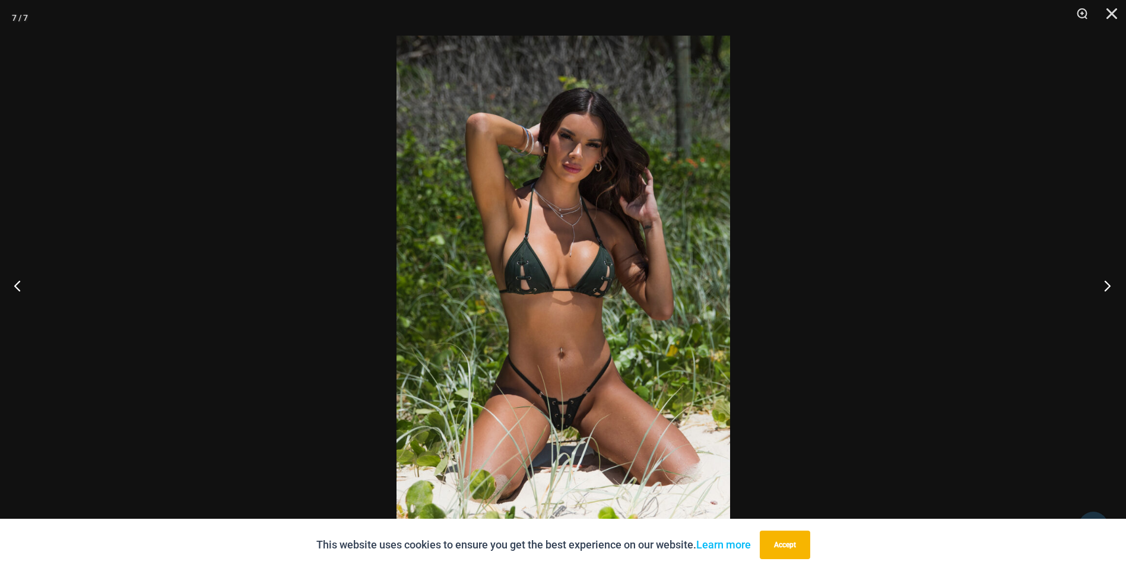
click at [1113, 290] on button "Next" at bounding box center [1103, 285] width 45 height 59
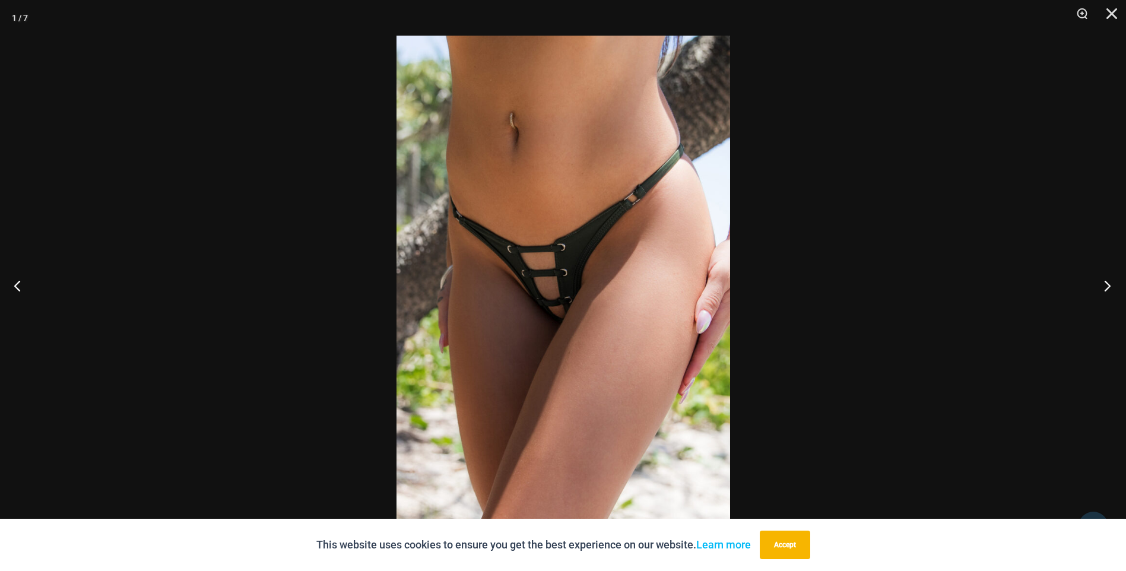
click at [1113, 290] on button "Next" at bounding box center [1103, 285] width 45 height 59
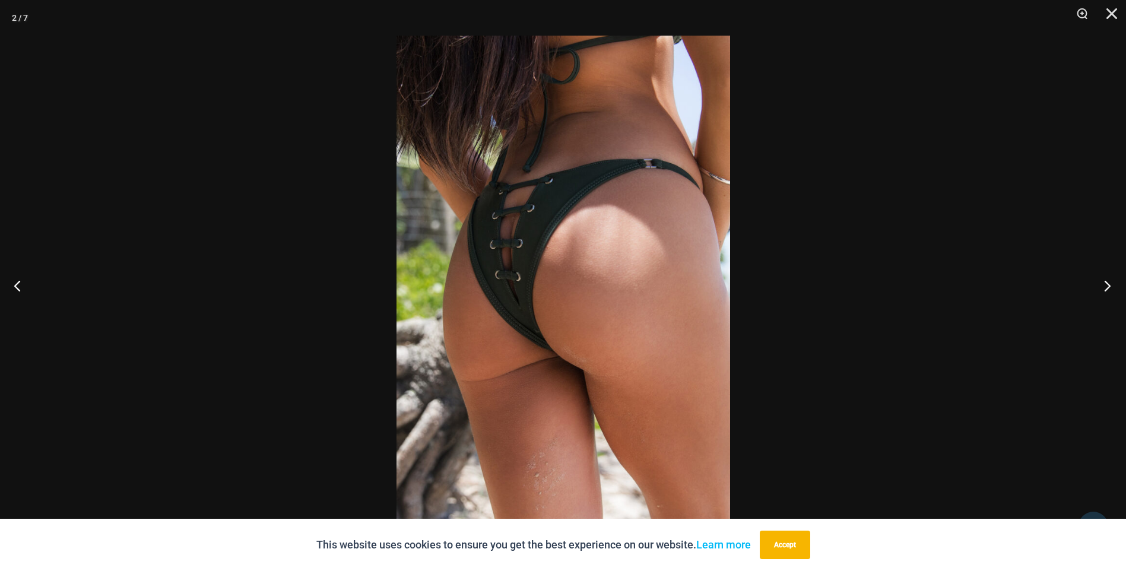
click at [1113, 290] on button "Next" at bounding box center [1103, 285] width 45 height 59
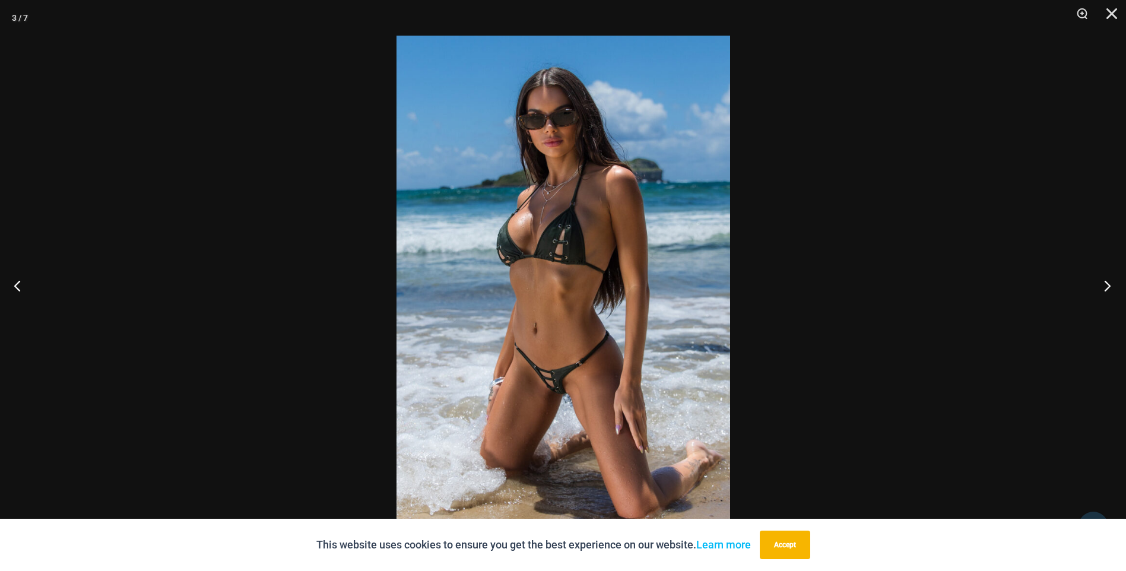
click at [1113, 290] on button "Next" at bounding box center [1103, 285] width 45 height 59
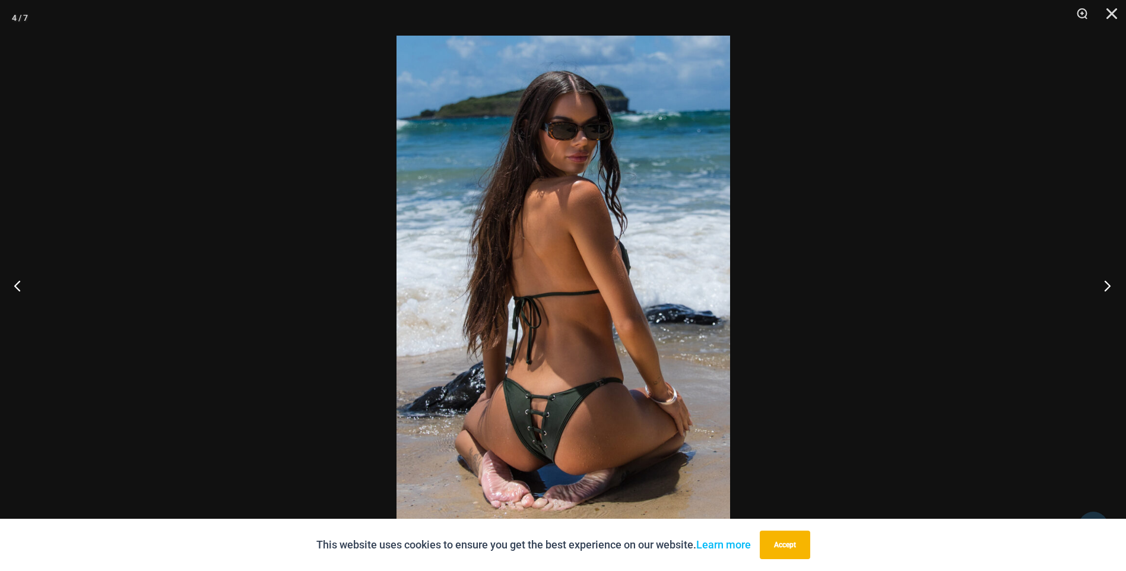
click at [1113, 290] on button "Next" at bounding box center [1103, 285] width 45 height 59
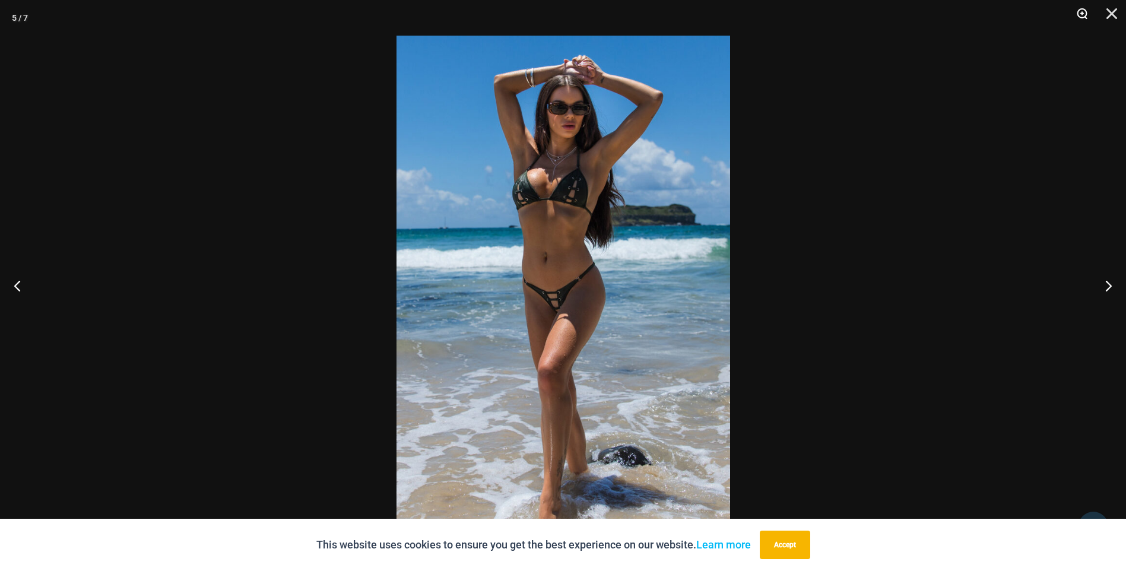
click at [1081, 18] on button "Zoom" at bounding box center [1078, 18] width 30 height 36
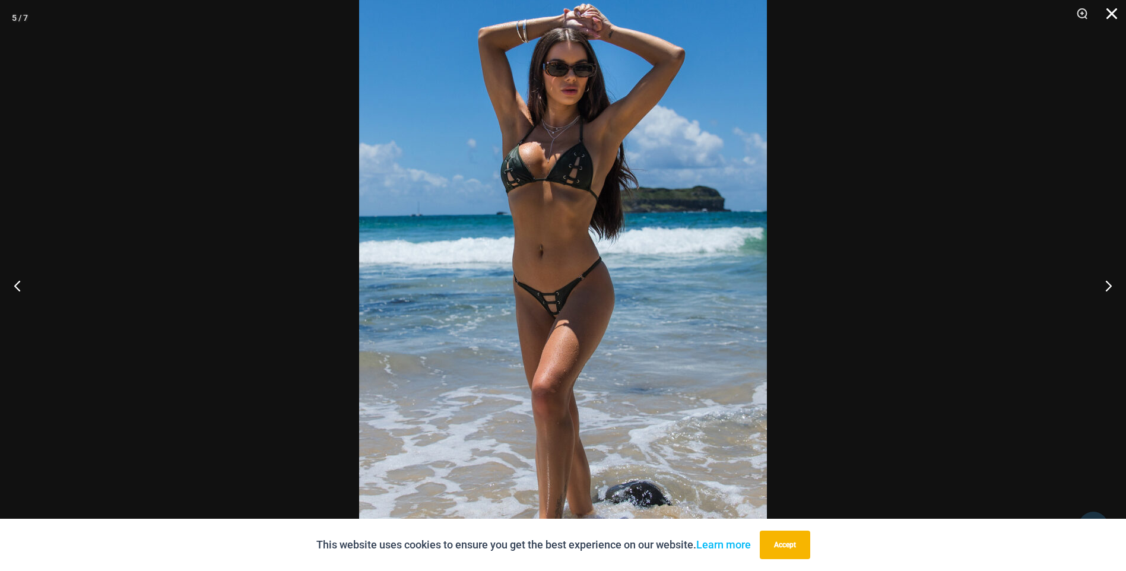
click at [1116, 18] on button "Close" at bounding box center [1107, 18] width 30 height 36
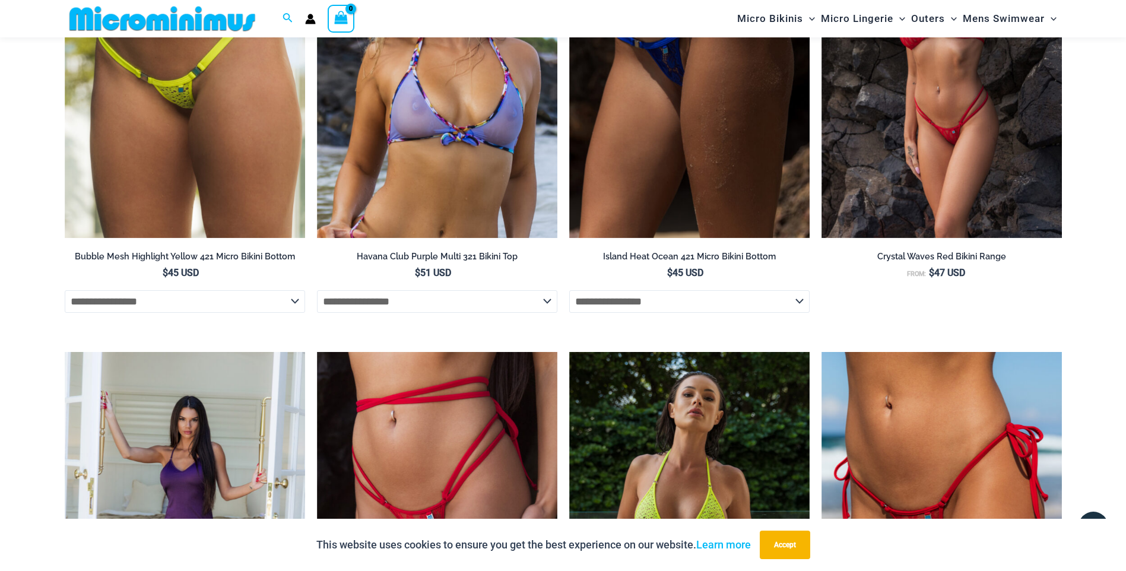
scroll to position [2660, 0]
